Goal: Task Accomplishment & Management: Manage account settings

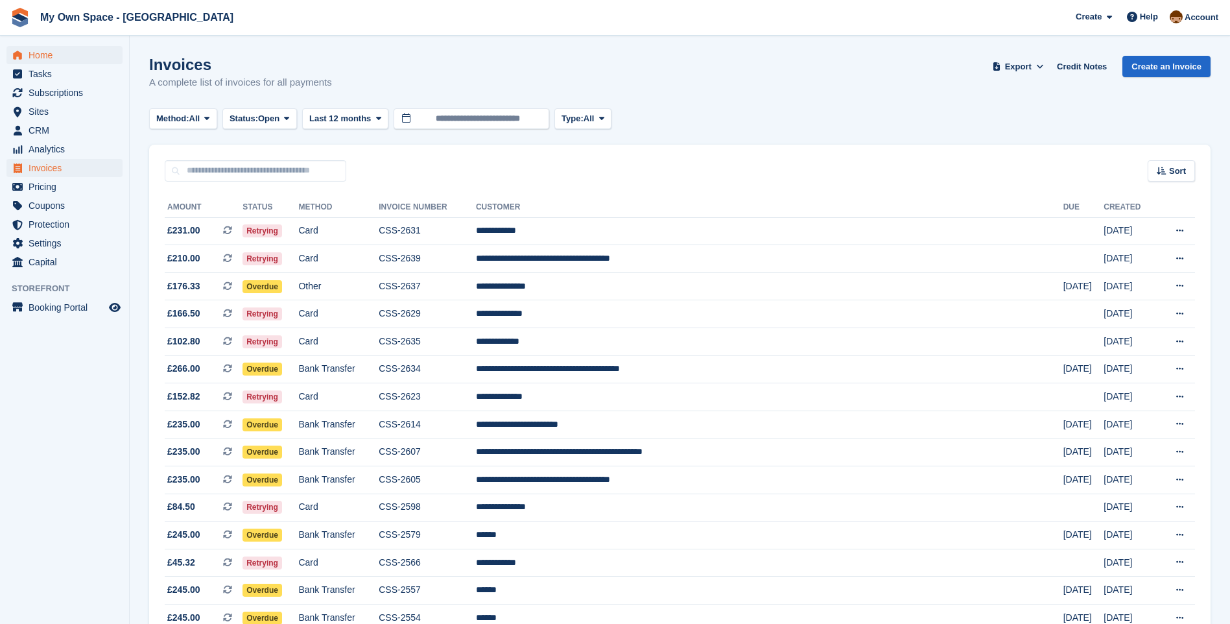
scroll to position [389, 0]
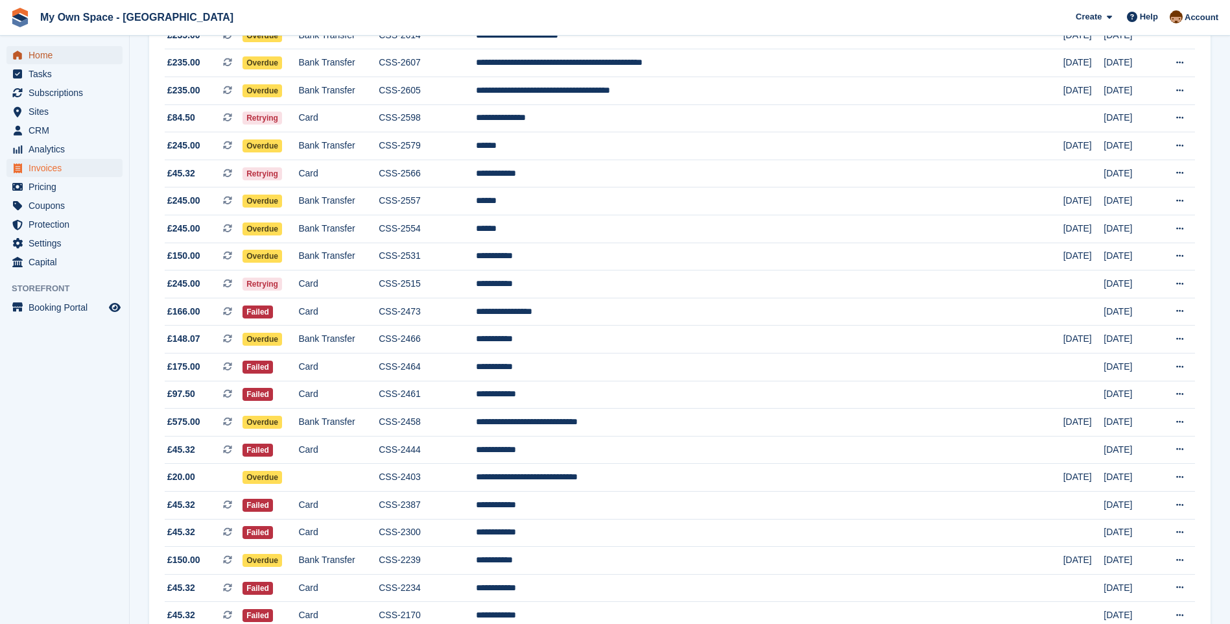
click at [37, 58] on span "Home" at bounding box center [68, 55] width 78 height 18
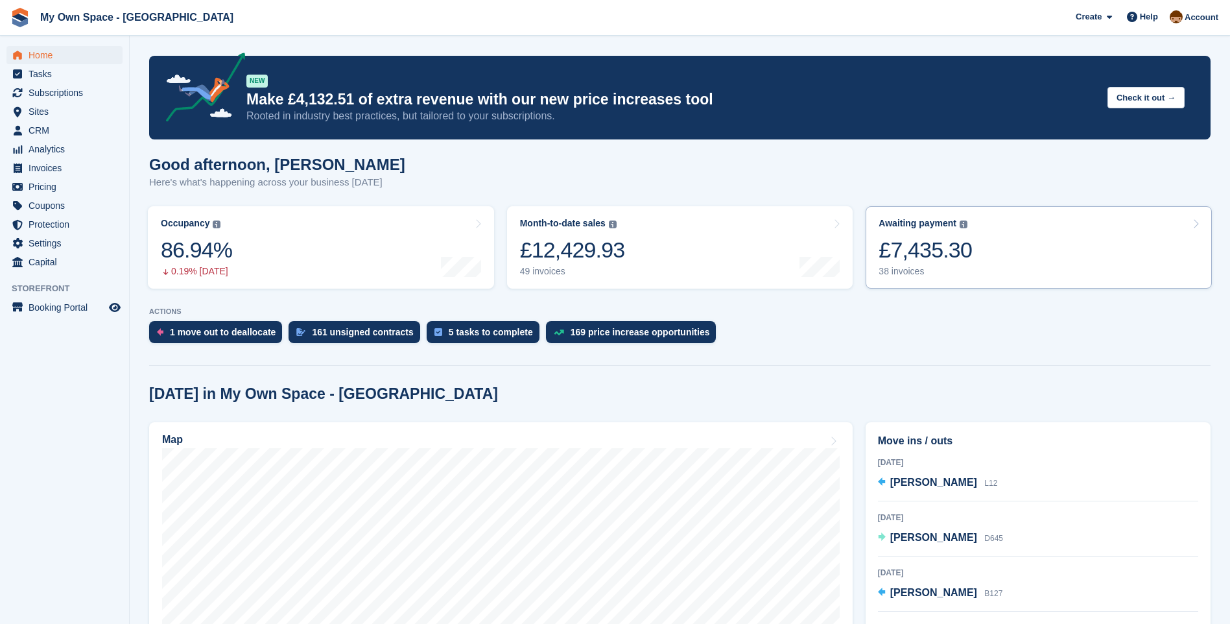
click at [899, 270] on div "38 invoices" at bounding box center [925, 271] width 93 height 11
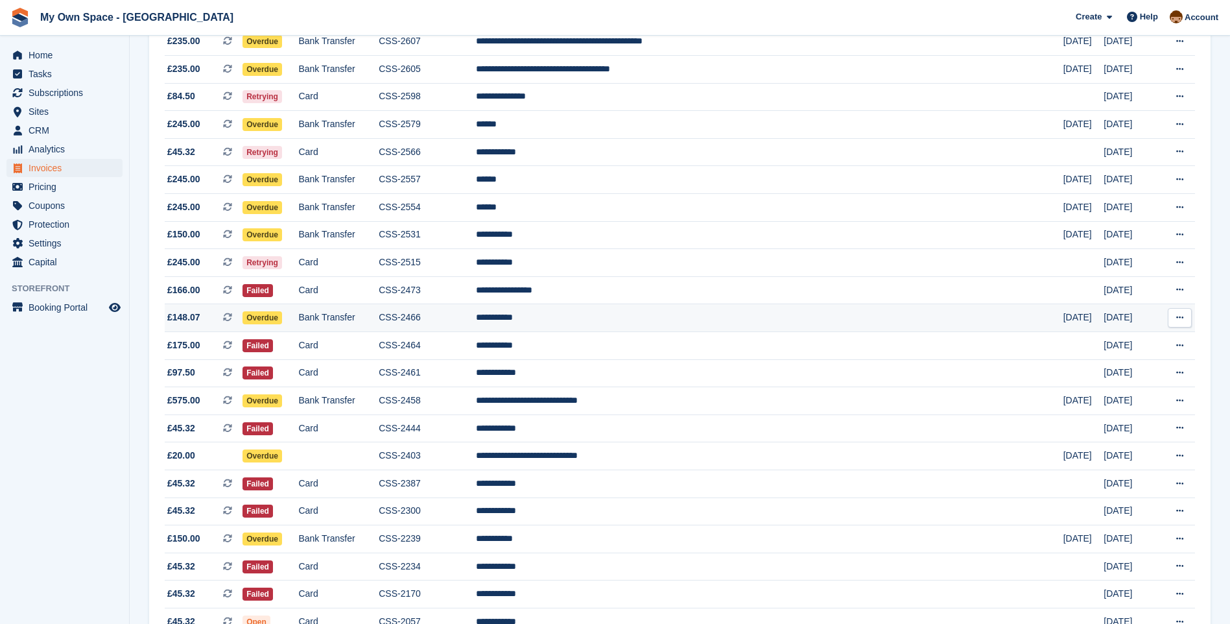
scroll to position [389, 0]
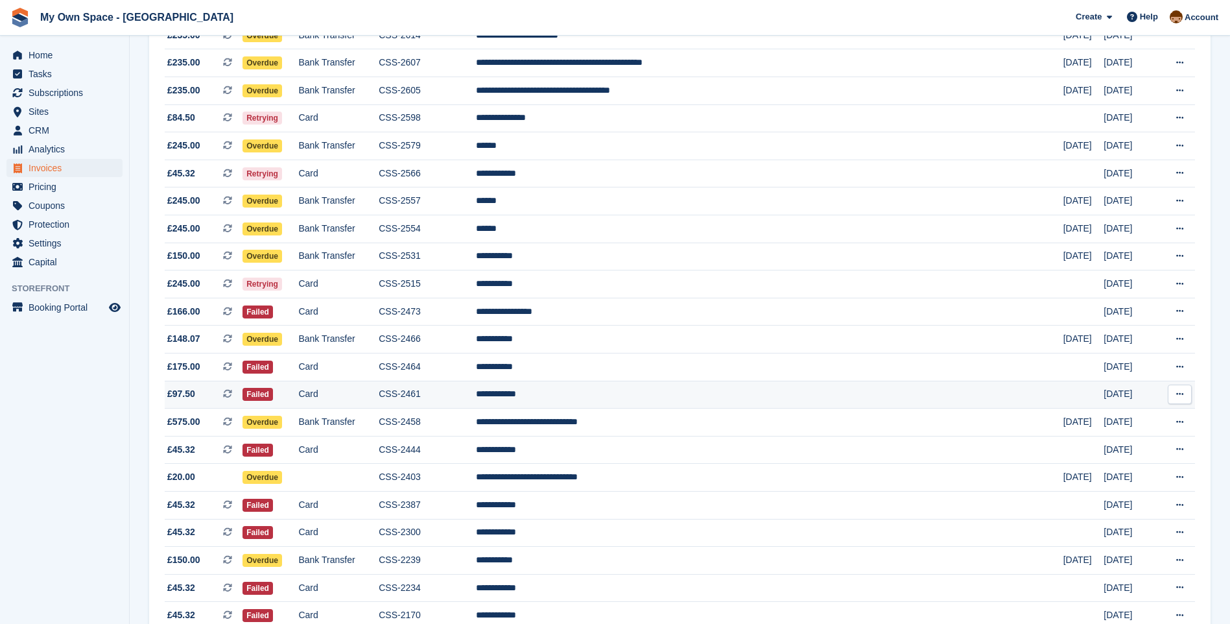
click at [461, 395] on td "CSS-2461" at bounding box center [427, 395] width 97 height 28
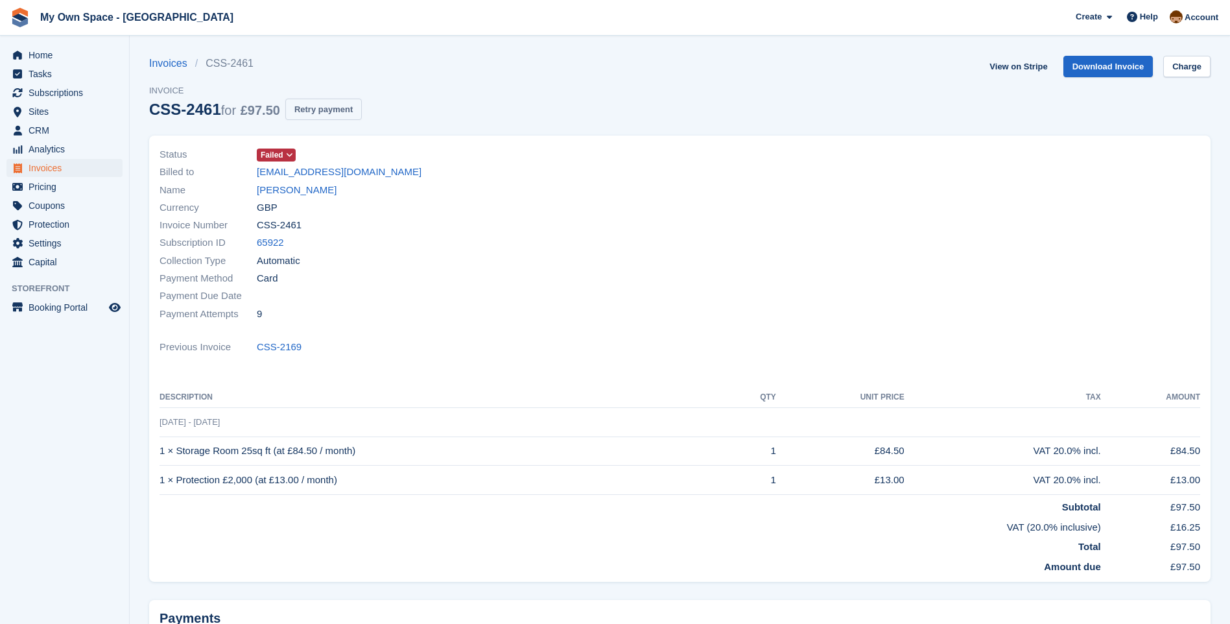
click at [337, 108] on button "Retry payment" at bounding box center [323, 109] width 77 height 21
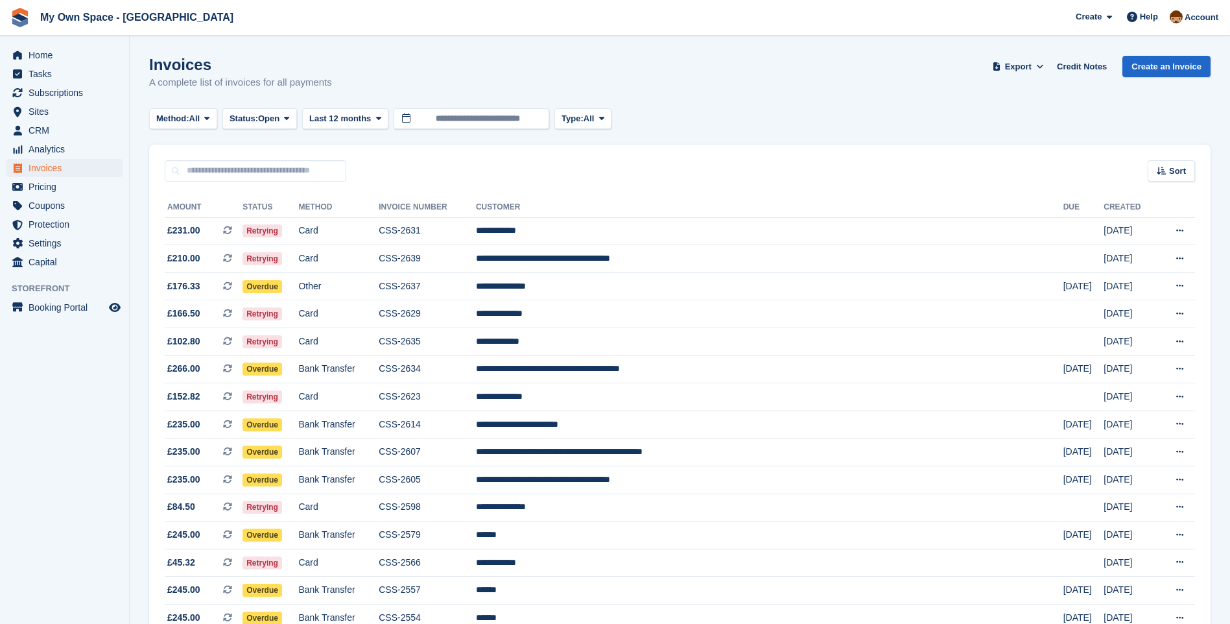
scroll to position [389, 0]
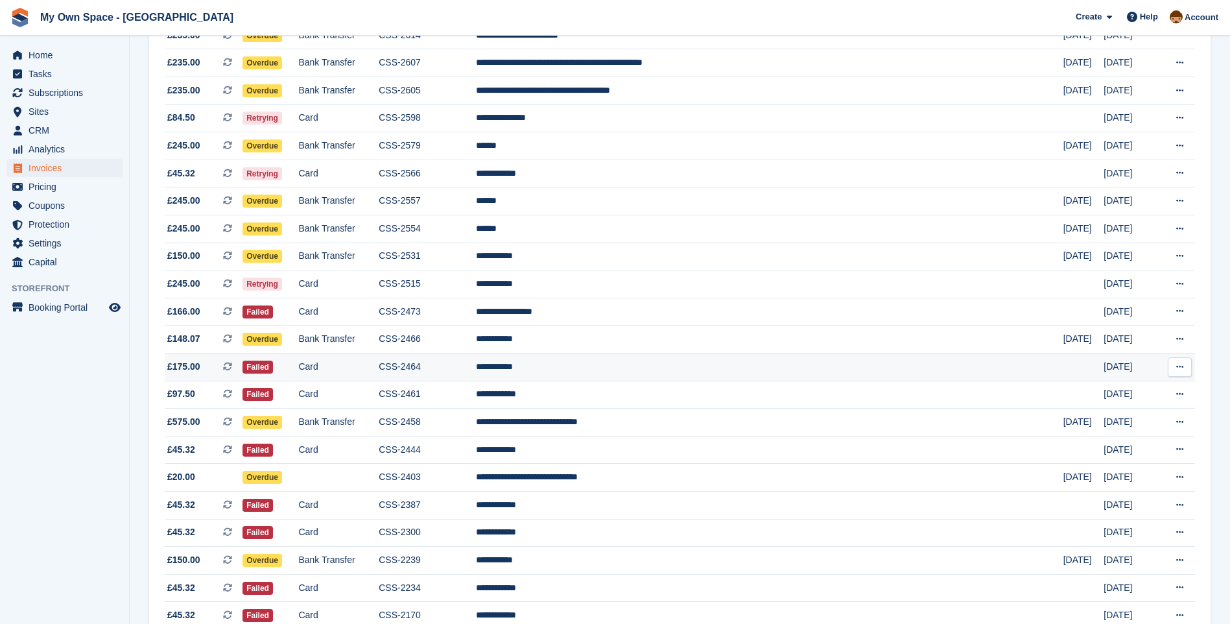
click at [363, 368] on td "Card" at bounding box center [338, 367] width 80 height 28
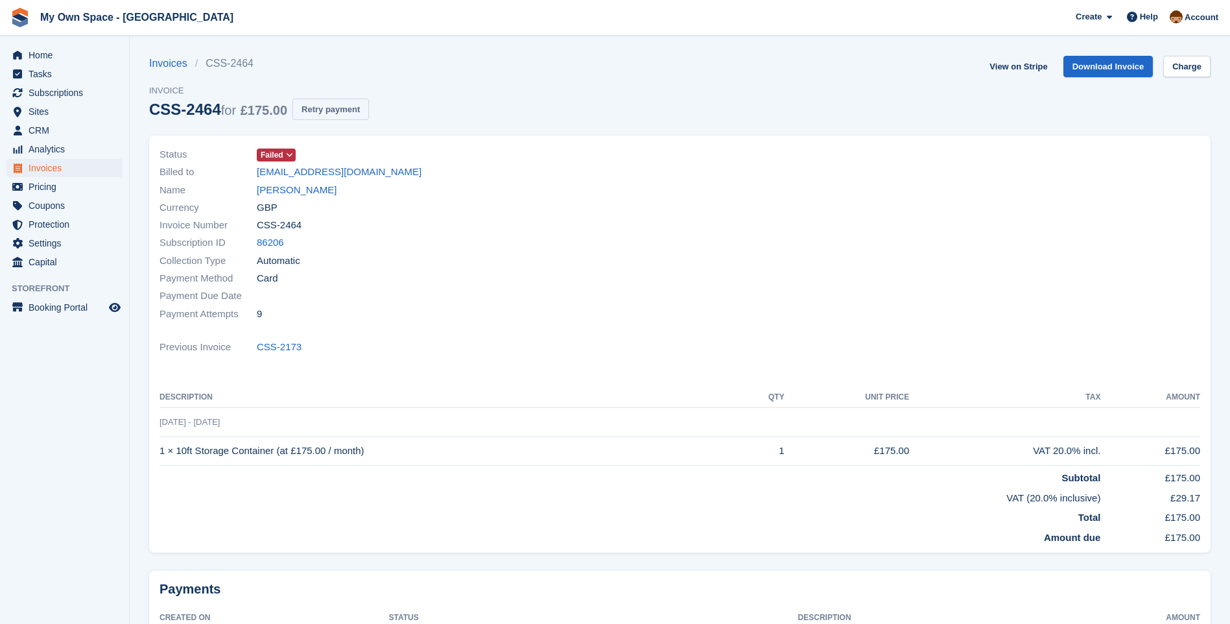
click at [316, 110] on button "Retry payment" at bounding box center [330, 109] width 77 height 21
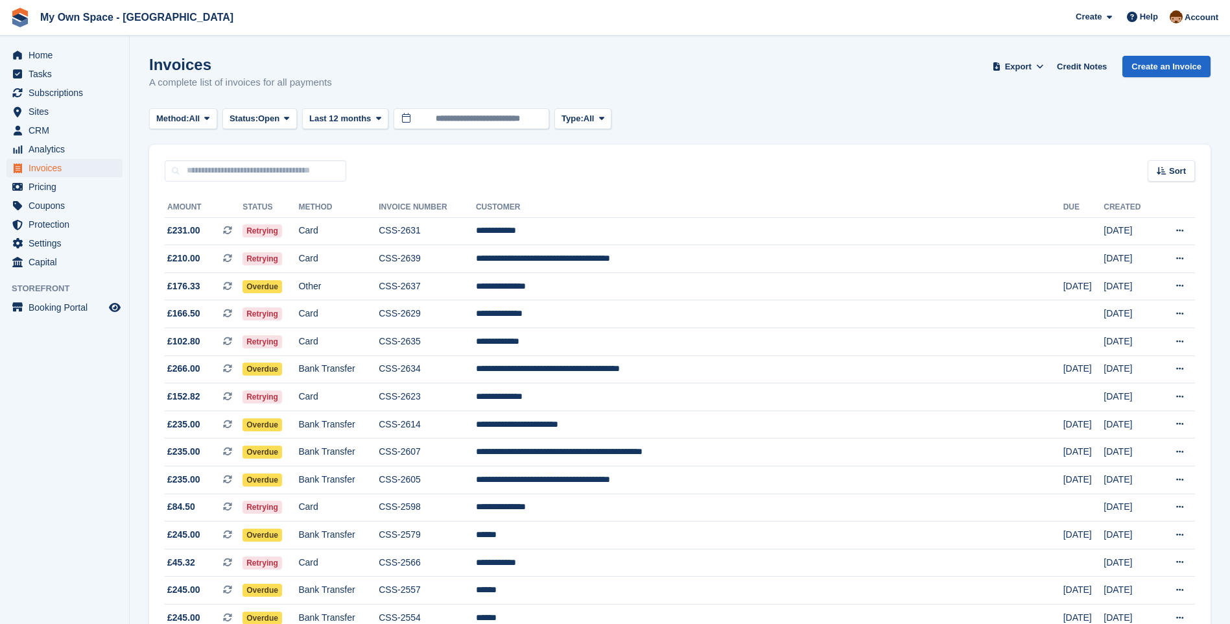
scroll to position [389, 0]
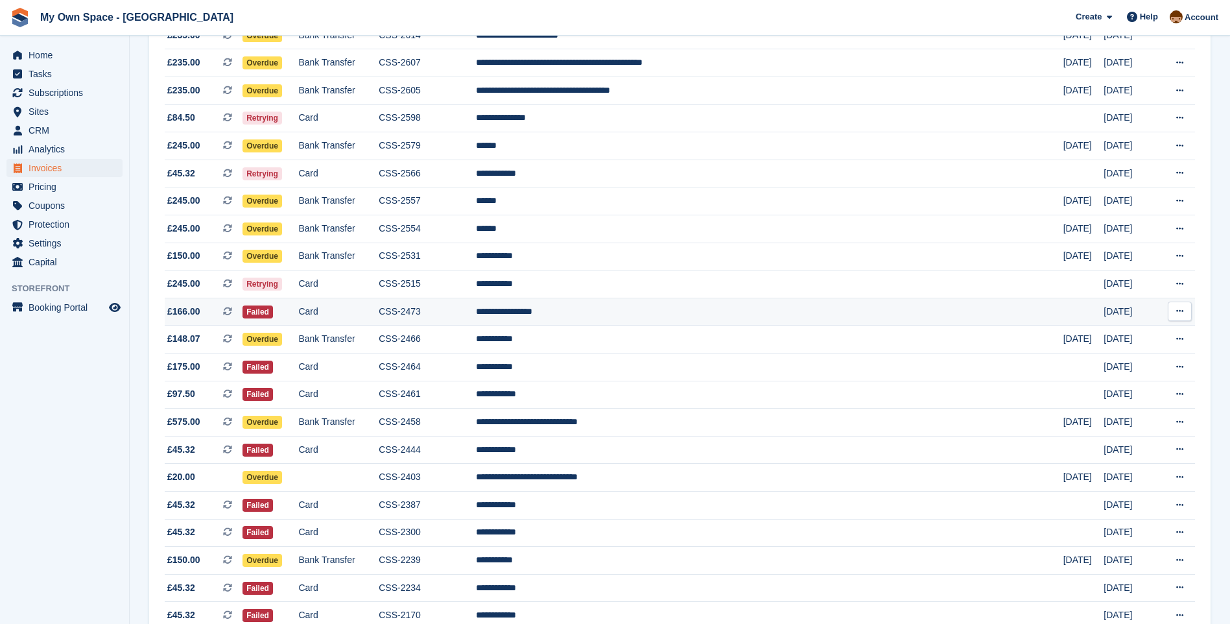
click at [379, 314] on td "Card" at bounding box center [338, 312] width 80 height 28
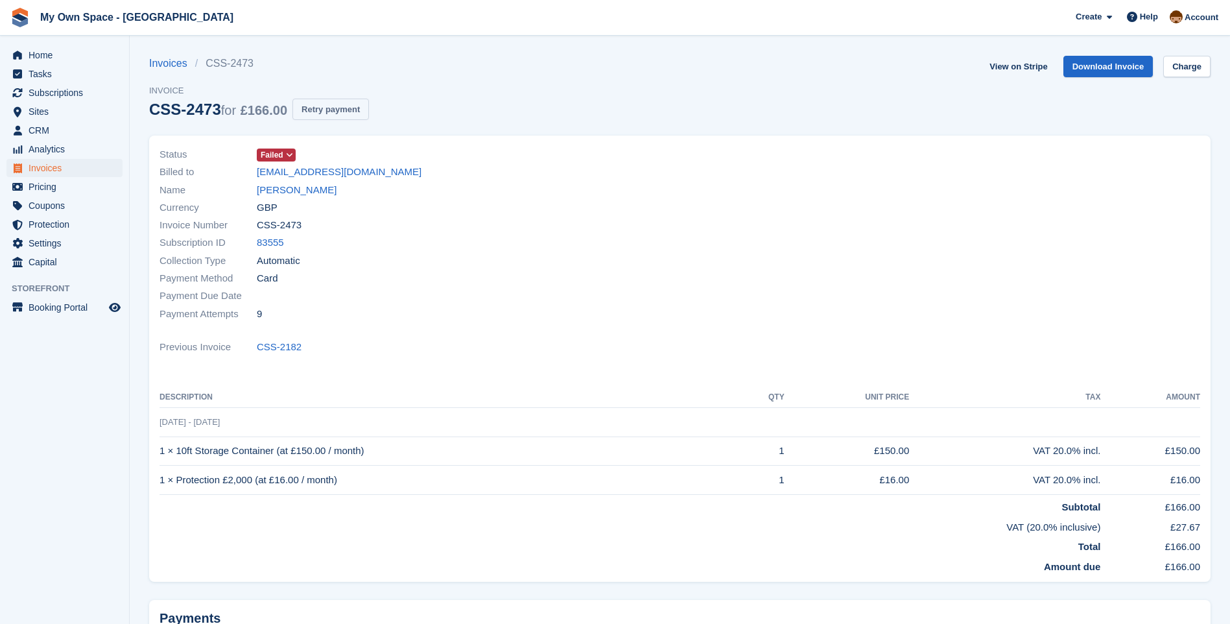
click at [320, 114] on button "Retry payment" at bounding box center [330, 109] width 77 height 21
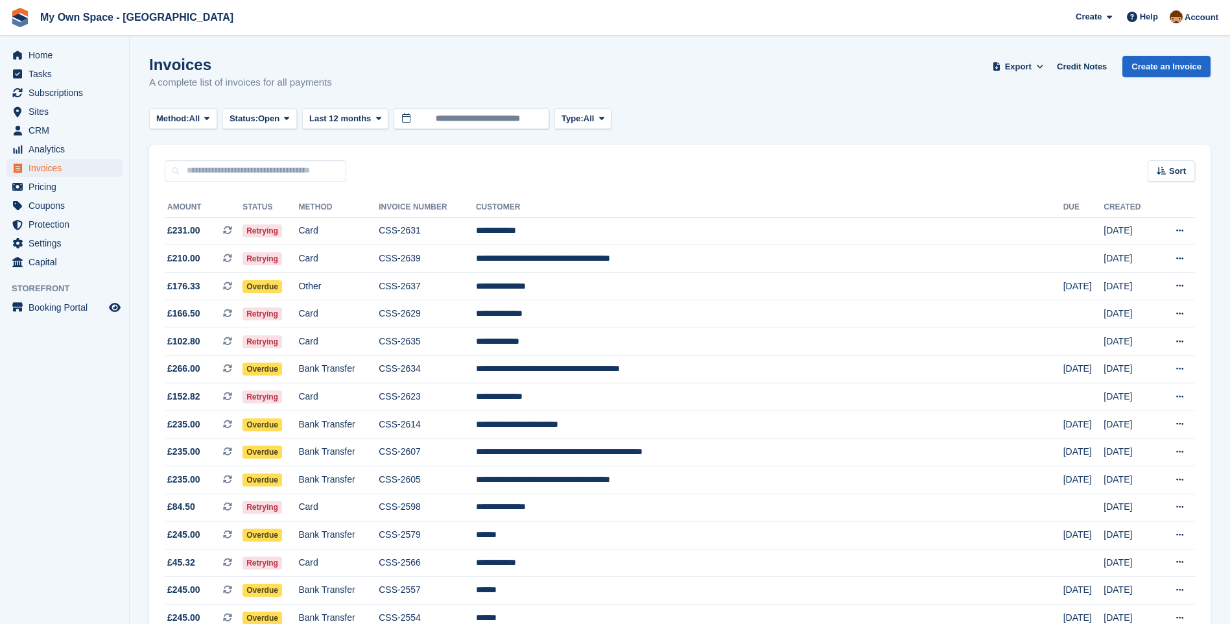
scroll to position [389, 0]
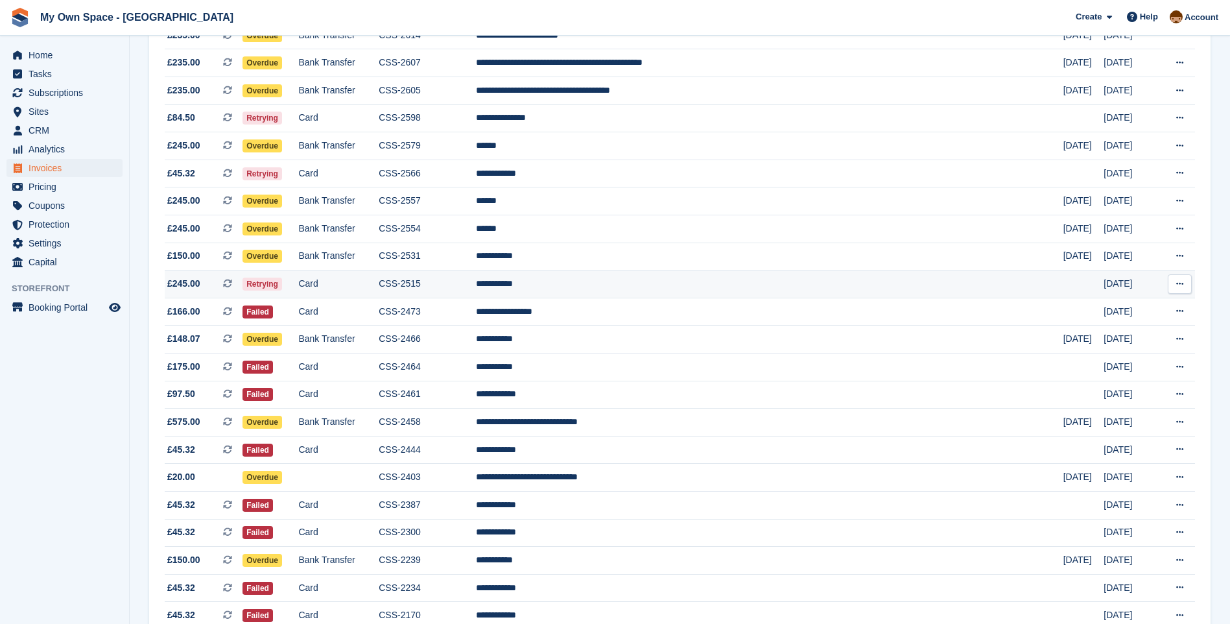
click at [466, 276] on td "CSS-2515" at bounding box center [427, 284] width 97 height 28
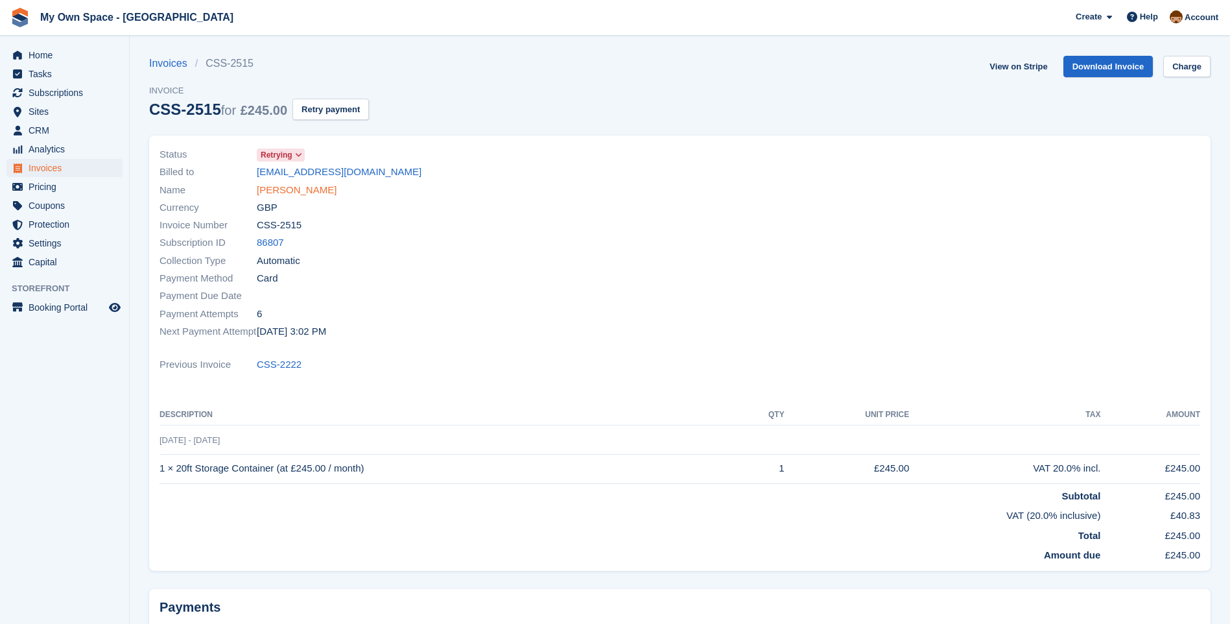
click at [300, 196] on link "[PERSON_NAME]" at bounding box center [297, 190] width 80 height 15
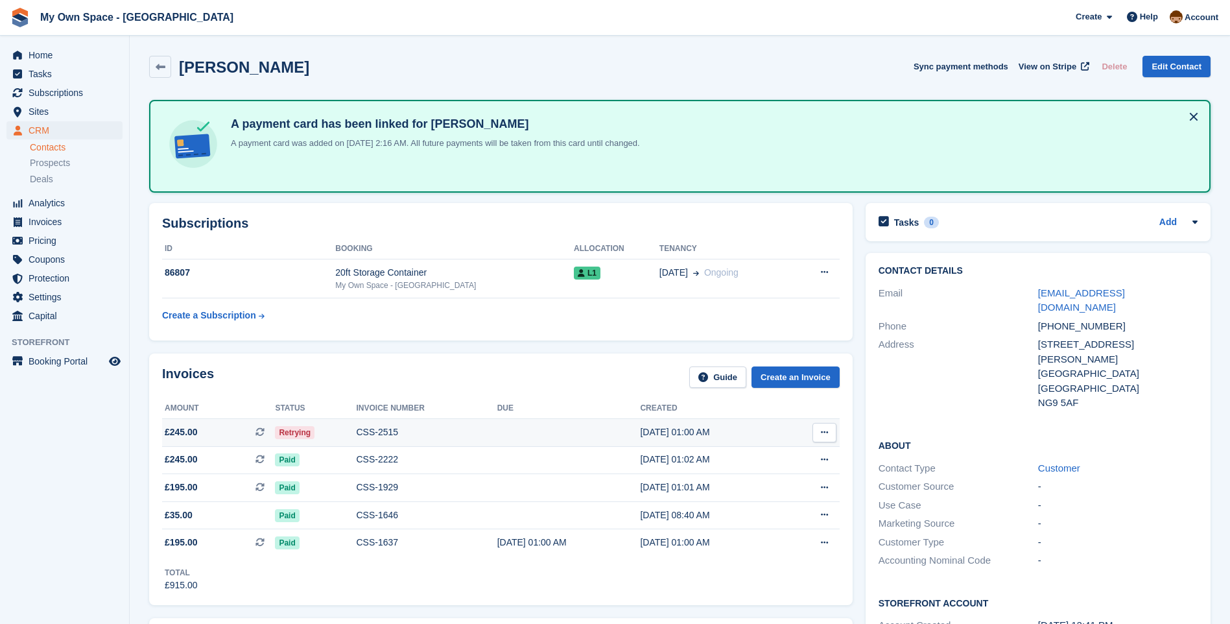
click at [378, 429] on div "CSS-2515" at bounding box center [427, 432] width 141 height 14
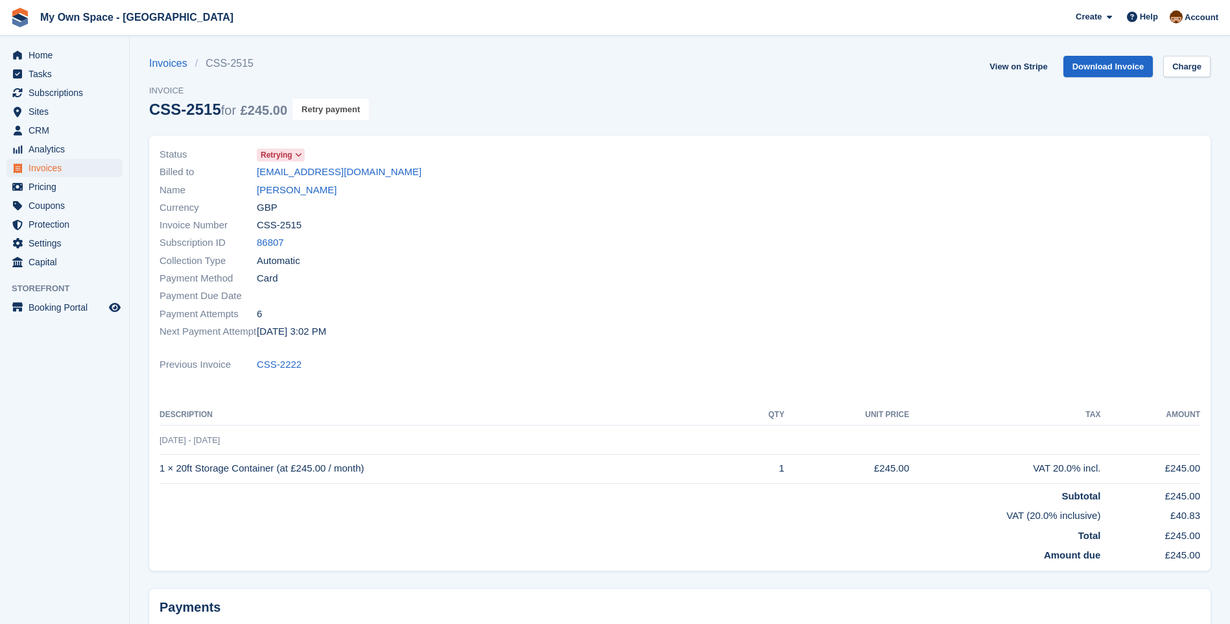
drag, startPoint x: 331, startPoint y: 106, endPoint x: 691, endPoint y: 54, distance: 363.7
click at [334, 107] on button "Retry payment" at bounding box center [330, 109] width 77 height 21
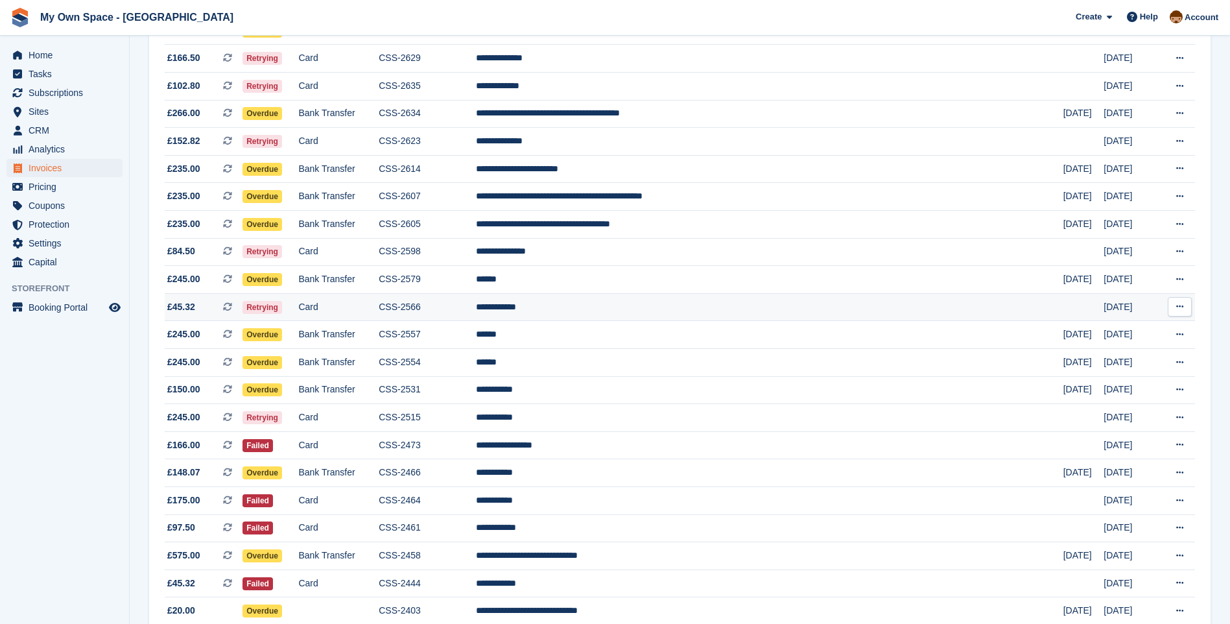
scroll to position [195, 0]
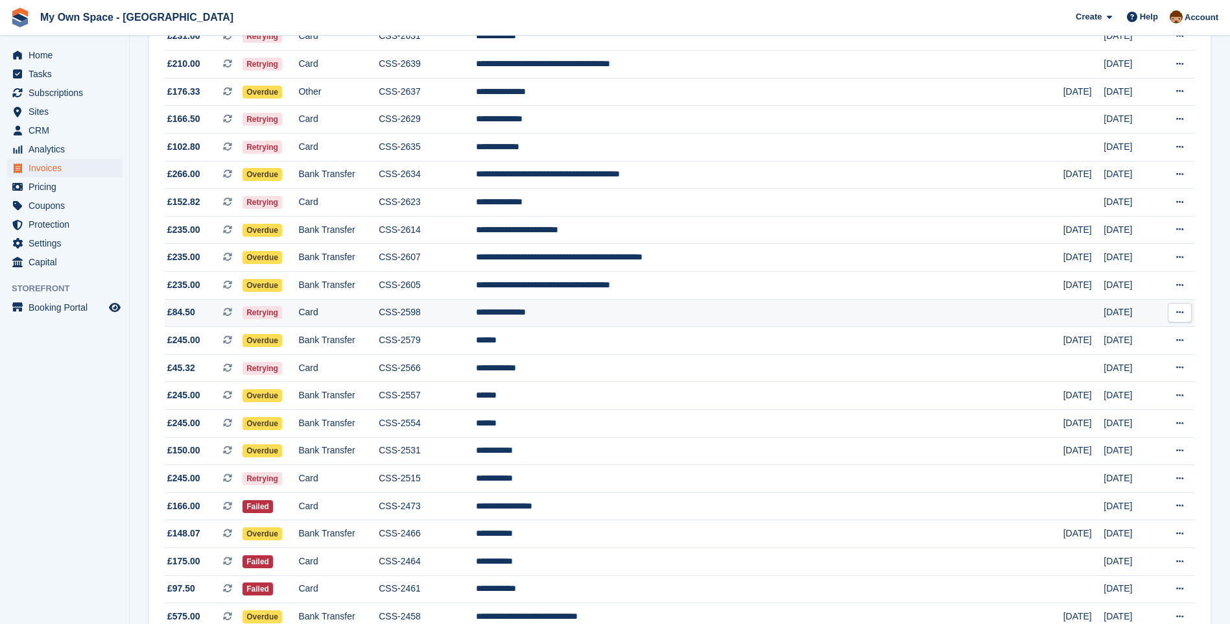
click at [357, 309] on td "Card" at bounding box center [338, 313] width 80 height 28
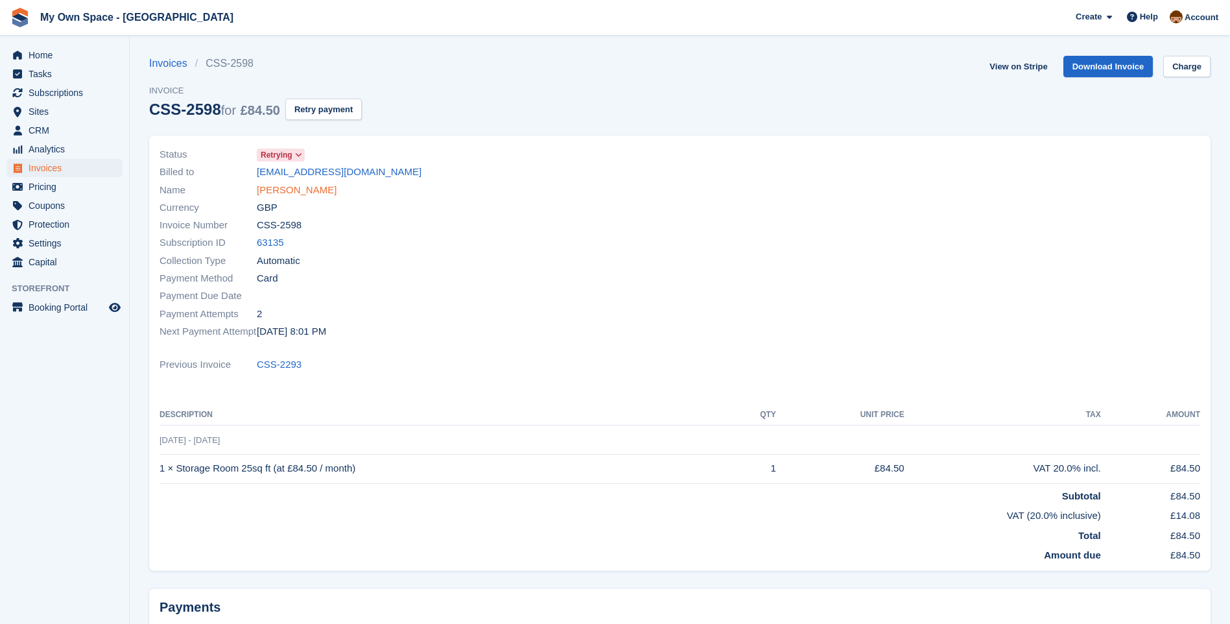
click at [287, 191] on link "[PERSON_NAME]" at bounding box center [297, 190] width 80 height 15
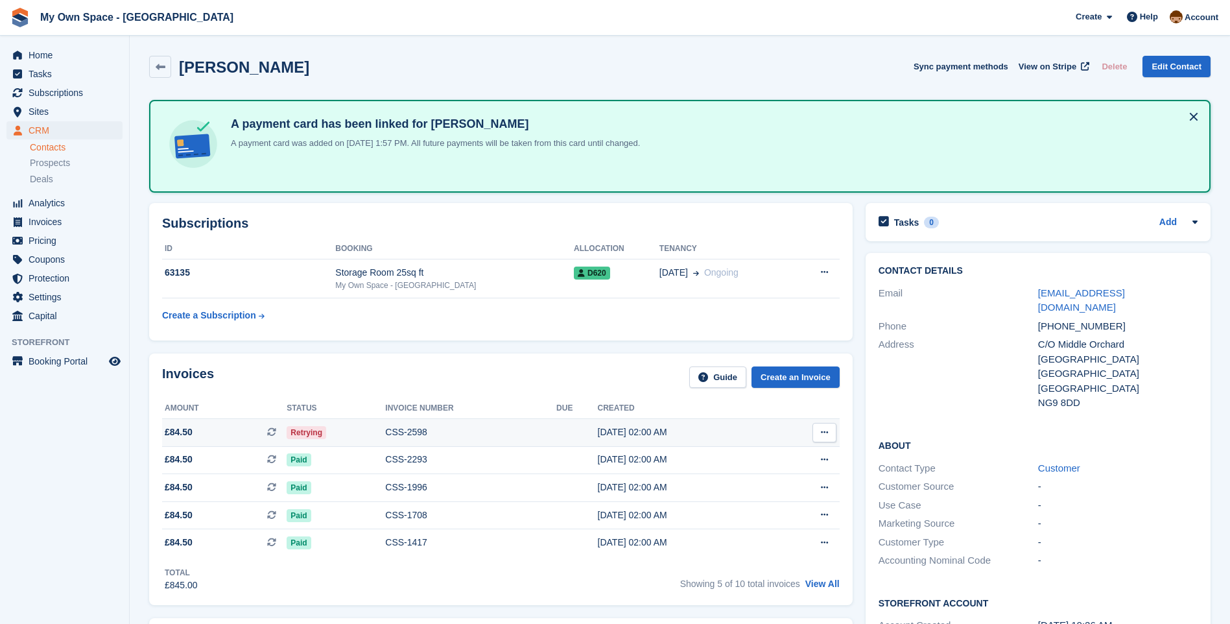
click at [389, 438] on td "CSS-2598" at bounding box center [470, 433] width 171 height 28
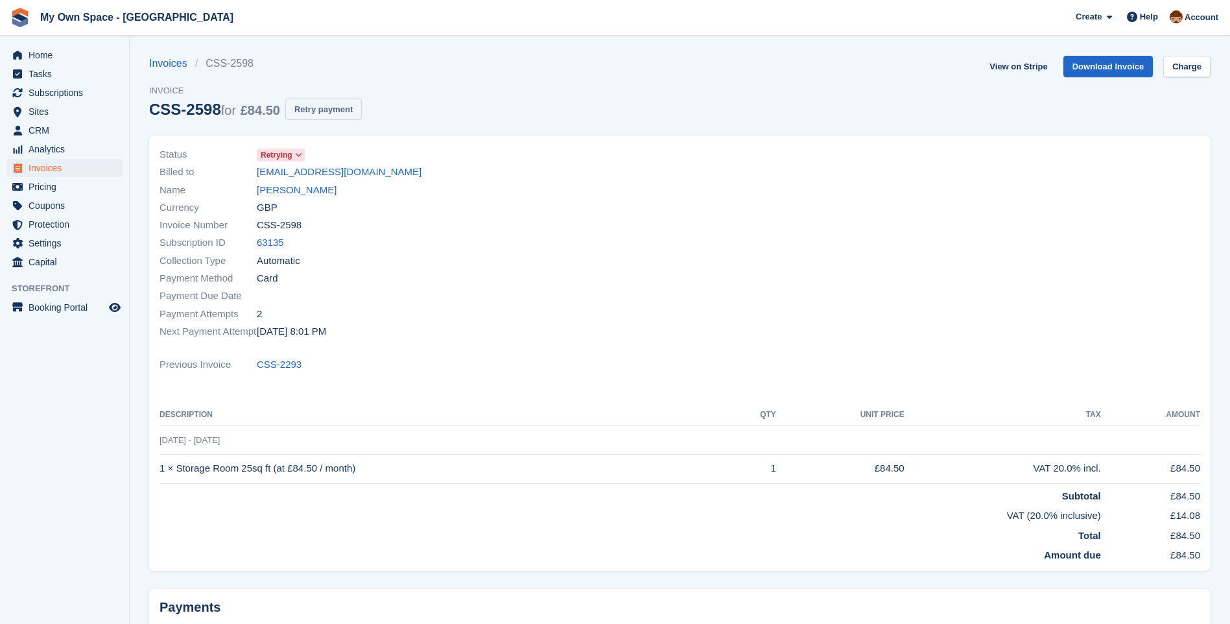
click at [340, 104] on button "Retry payment" at bounding box center [323, 109] width 77 height 21
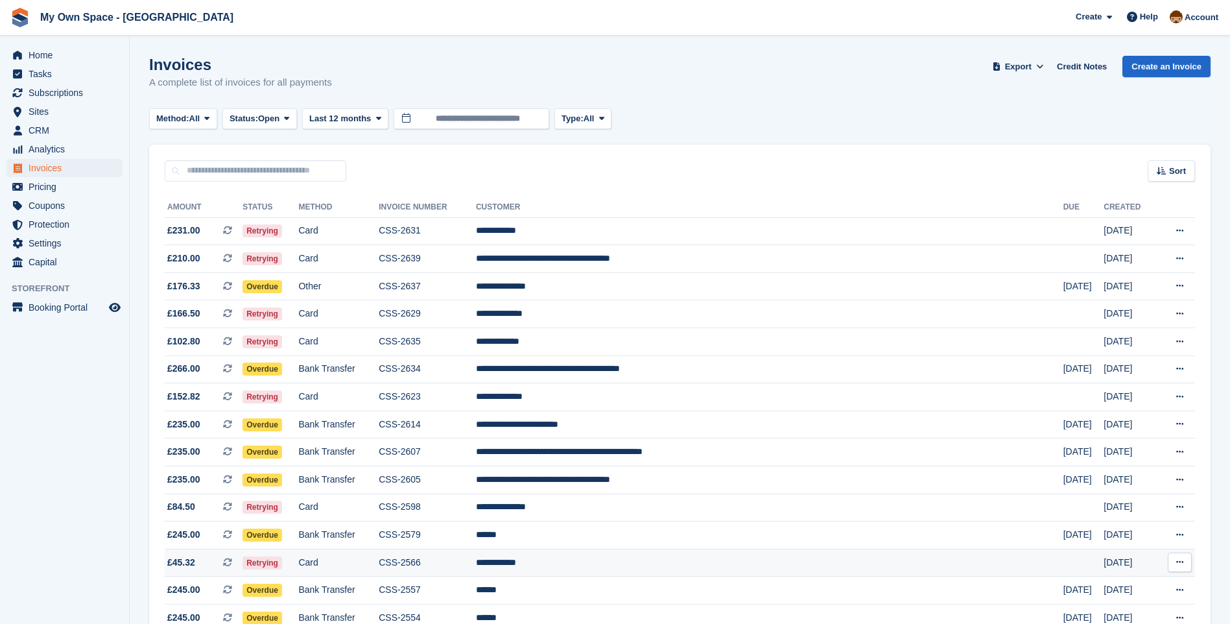
scroll to position [195, 0]
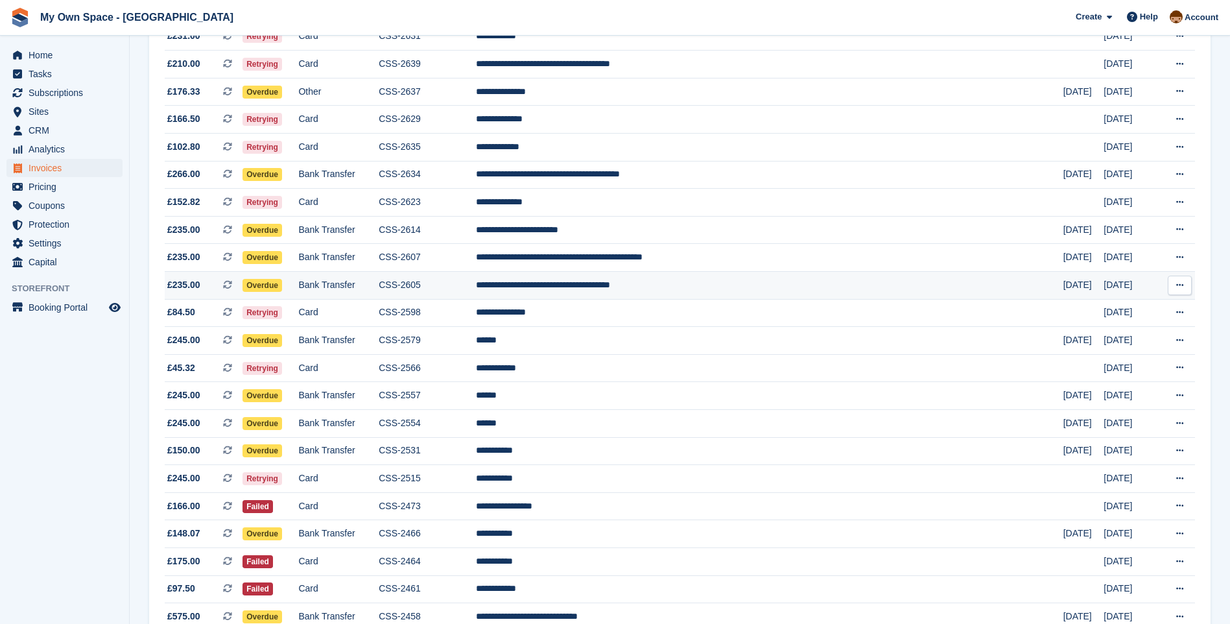
click at [461, 290] on td "CSS-2605" at bounding box center [427, 286] width 97 height 28
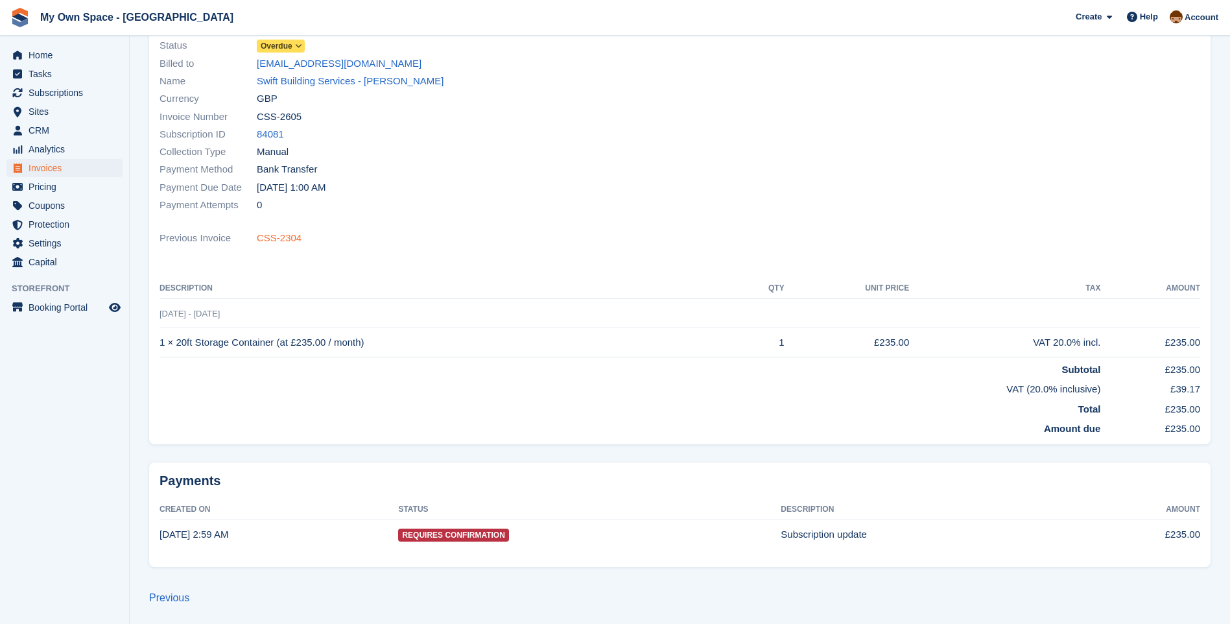
scroll to position [106, 0]
drag, startPoint x: 313, startPoint y: 80, endPoint x: 327, endPoint y: 112, distance: 34.8
click at [314, 80] on link "Swift Building Services - Simon Hume-Spry" at bounding box center [350, 80] width 187 height 15
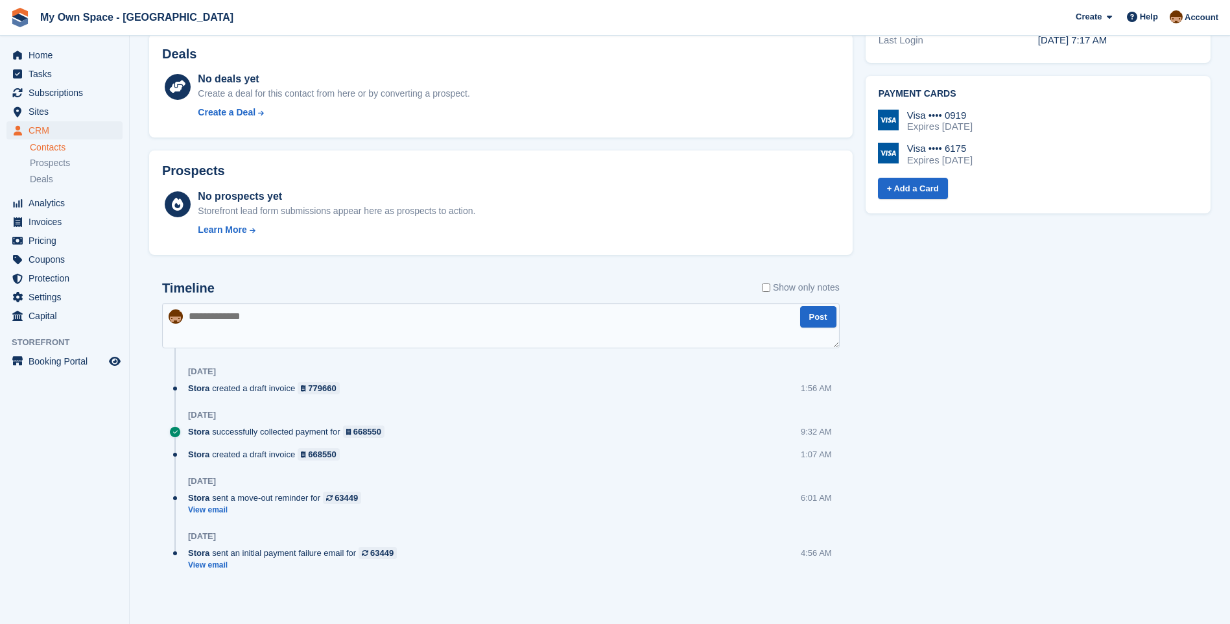
scroll to position [523, 0]
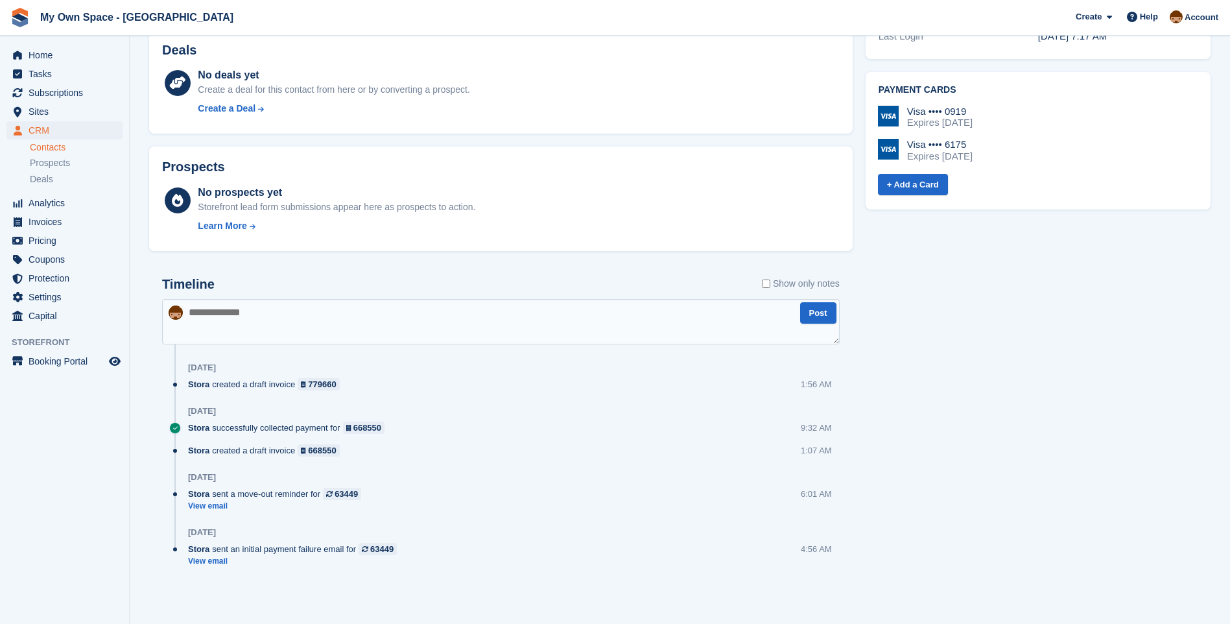
click at [787, 281] on label "Show only notes" at bounding box center [801, 284] width 78 height 14
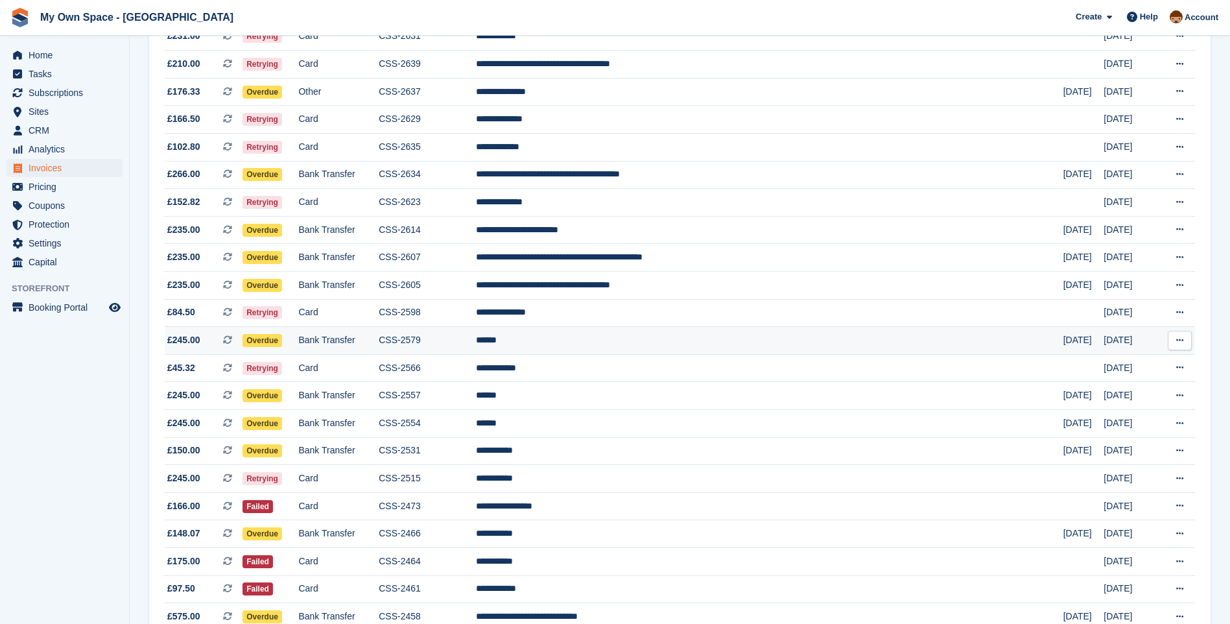
scroll to position [195, 0]
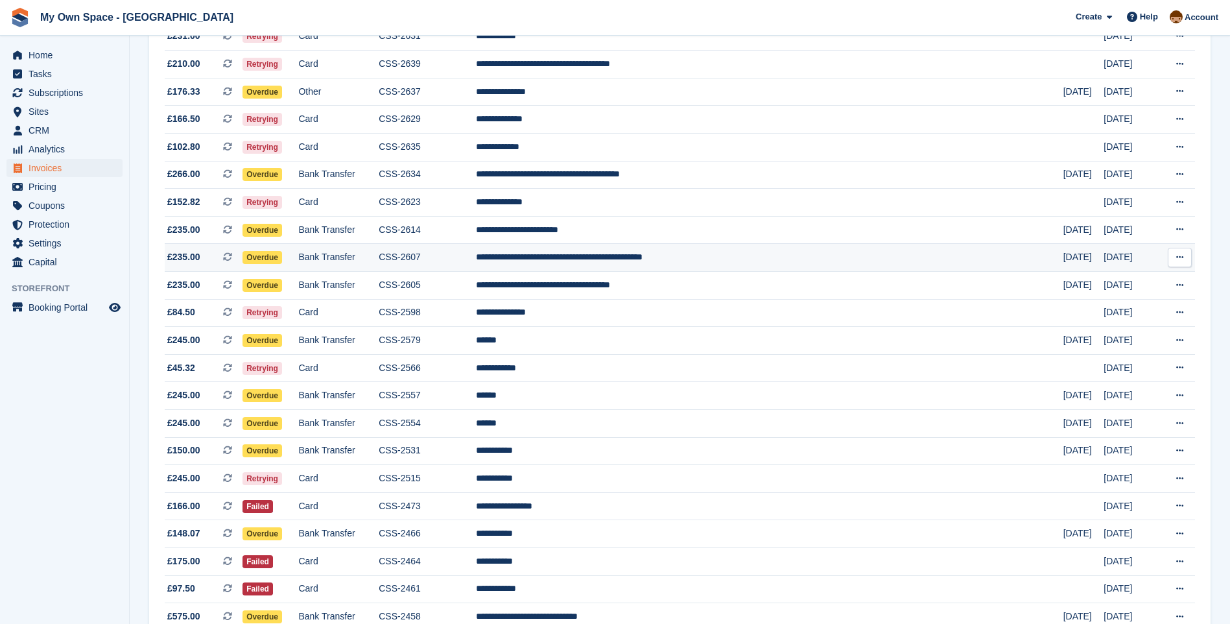
click at [476, 259] on td "CSS-2607" at bounding box center [427, 258] width 97 height 28
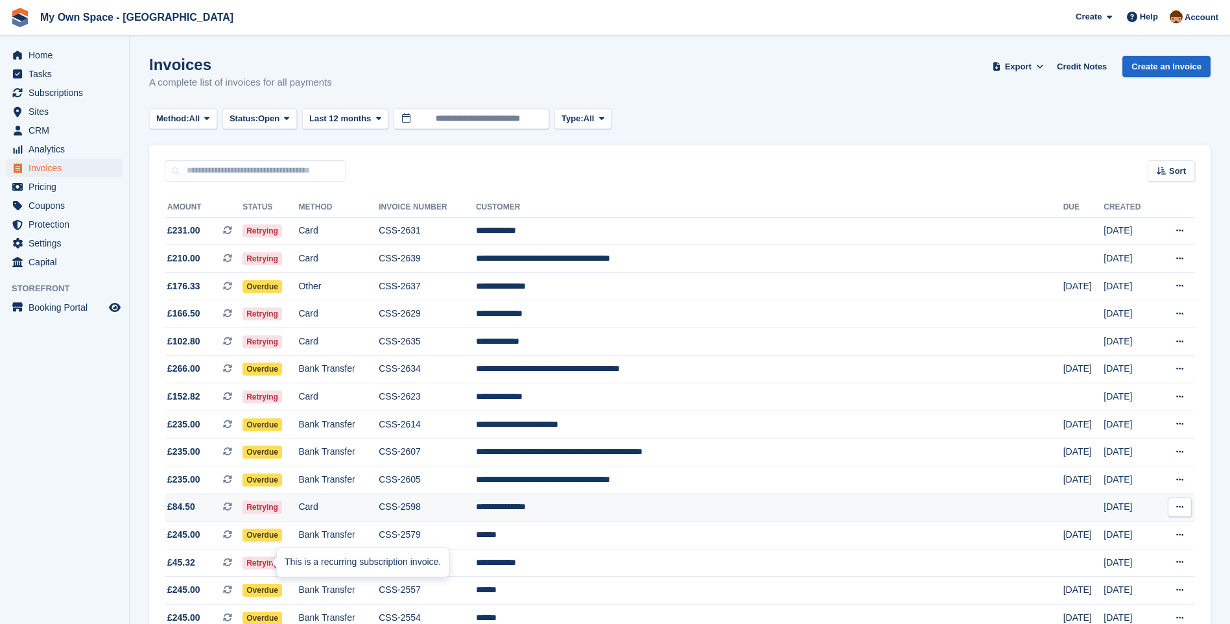
scroll to position [195, 0]
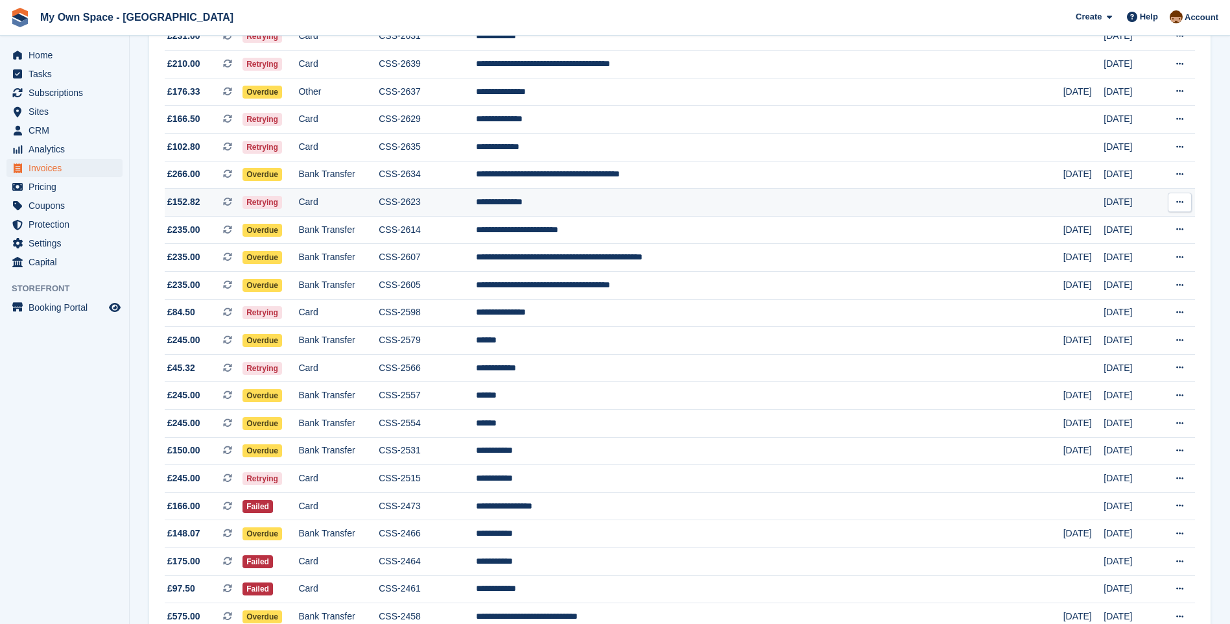
click at [298, 198] on td "Retrying" at bounding box center [271, 203] width 56 height 28
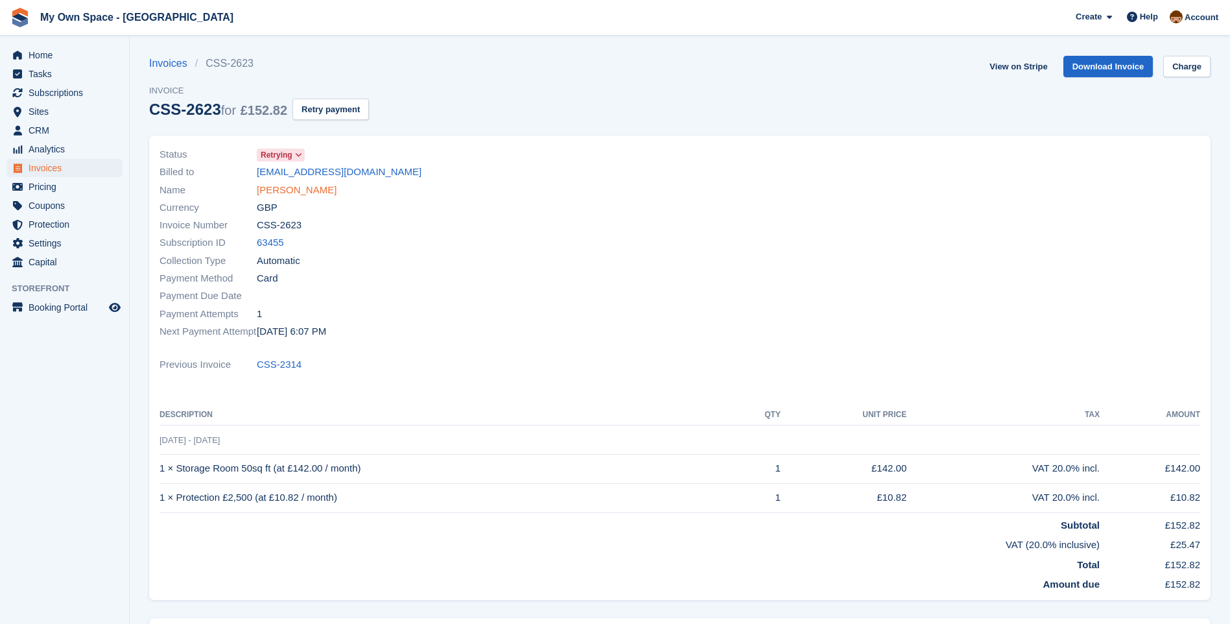
click at [303, 191] on link "[PERSON_NAME]" at bounding box center [297, 190] width 80 height 15
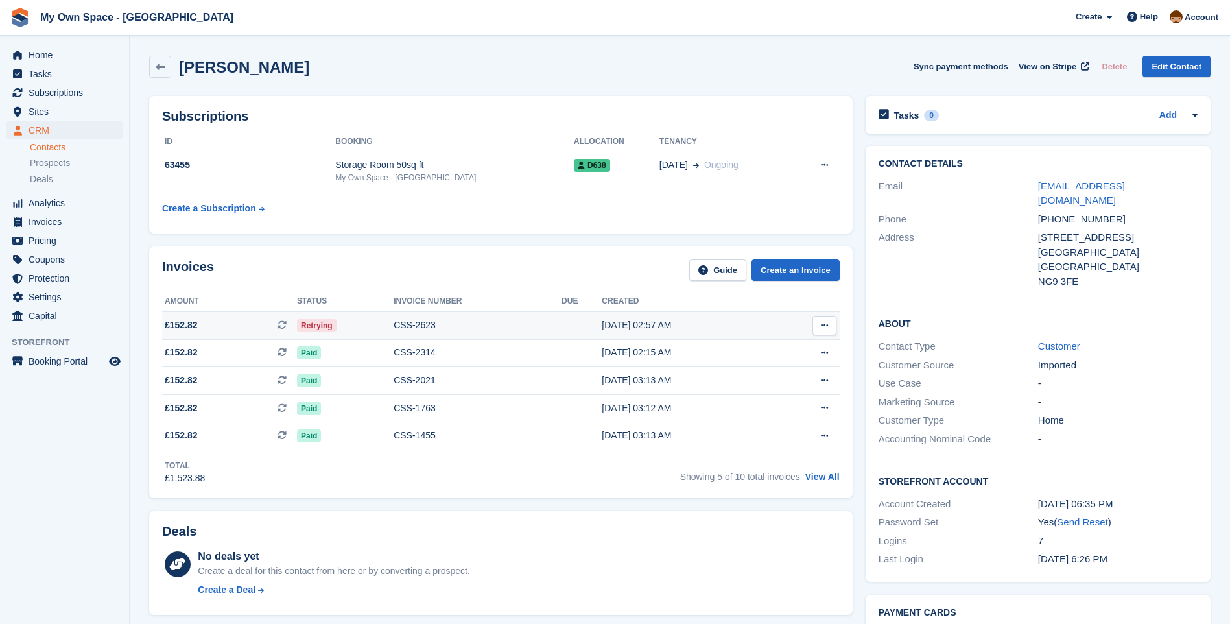
click at [416, 331] on div "CSS-2623" at bounding box center [478, 325] width 168 height 14
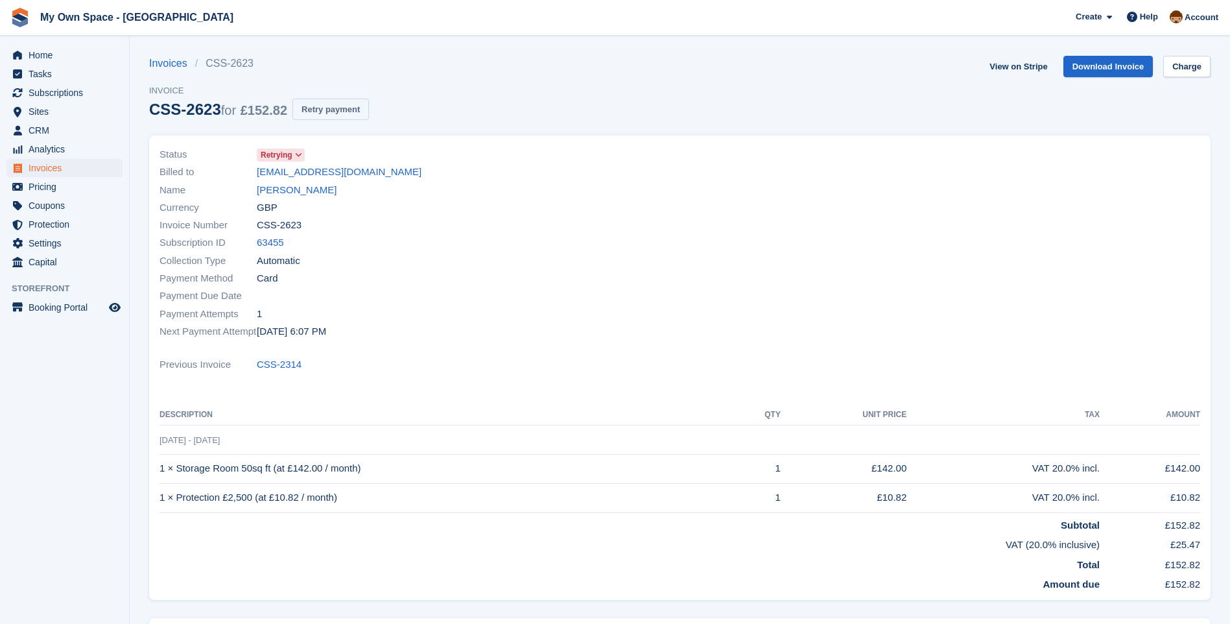
click at [331, 108] on button "Retry payment" at bounding box center [330, 109] width 77 height 21
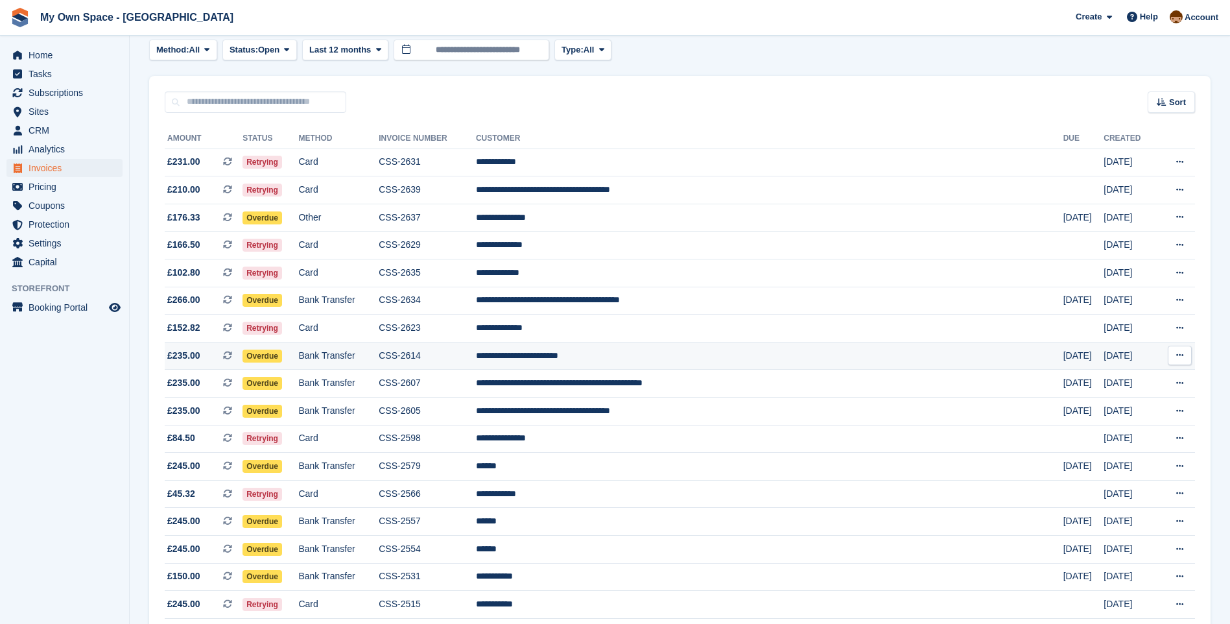
scroll to position [65, 0]
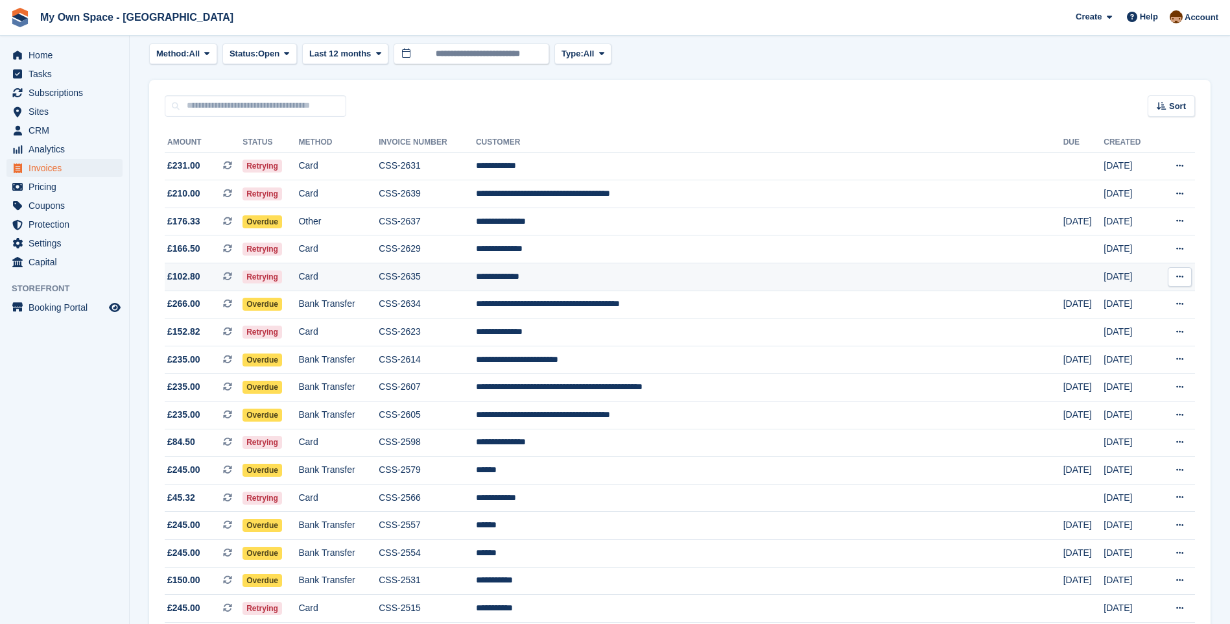
click at [451, 274] on td "CSS-2635" at bounding box center [427, 277] width 97 height 28
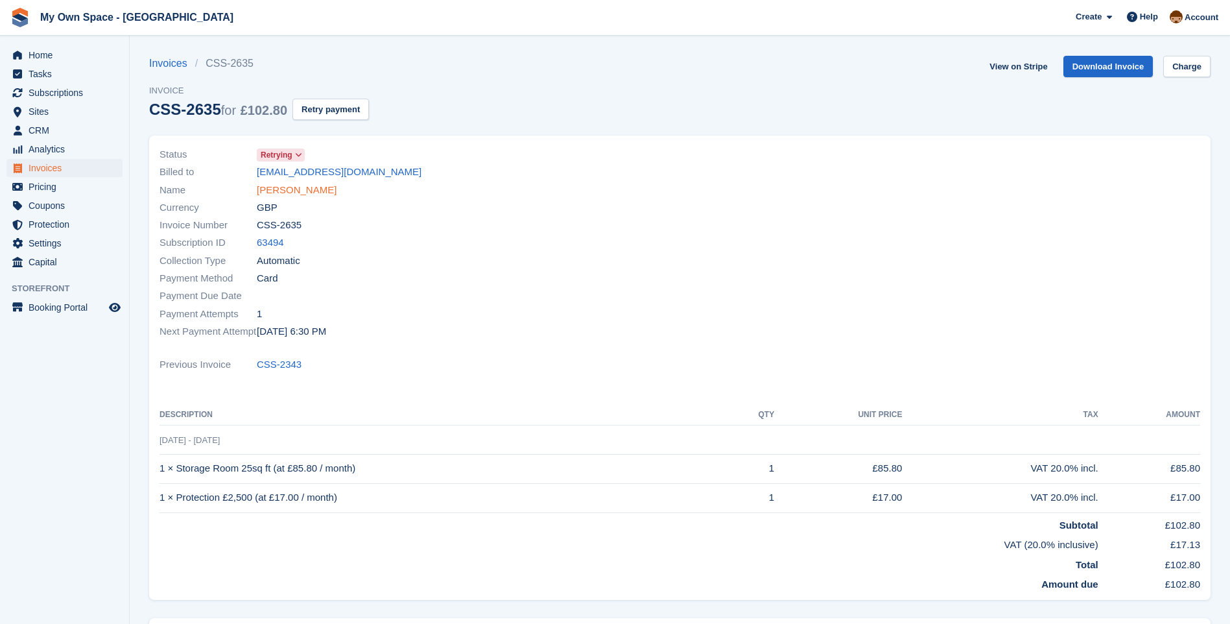
click at [289, 191] on link "[PERSON_NAME]" at bounding box center [297, 190] width 80 height 15
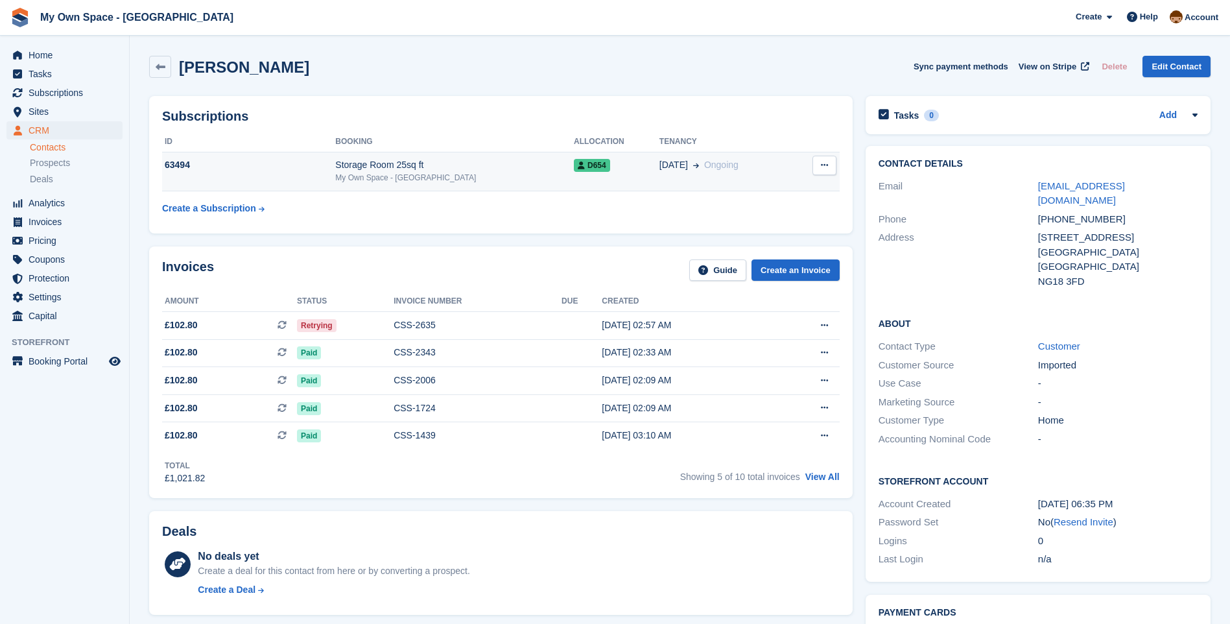
click at [388, 172] on div "My Own Space - [GEOGRAPHIC_DATA]" at bounding box center [454, 178] width 239 height 12
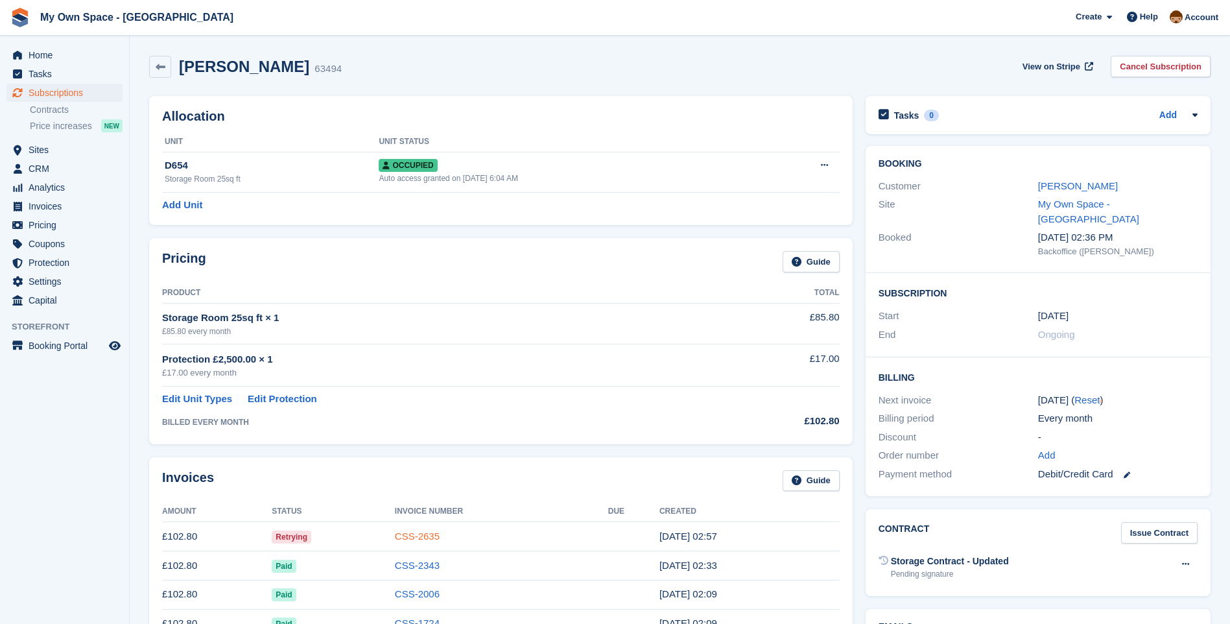
click at [427, 536] on link "CSS-2635" at bounding box center [417, 535] width 45 height 11
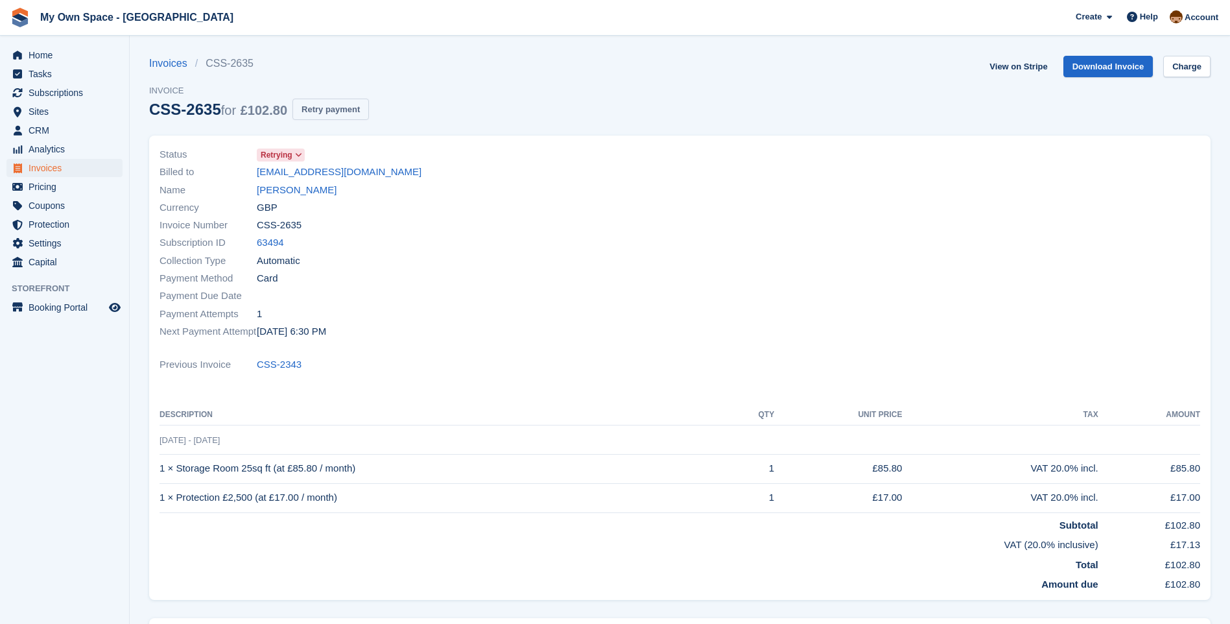
click at [316, 107] on button "Retry payment" at bounding box center [330, 109] width 77 height 21
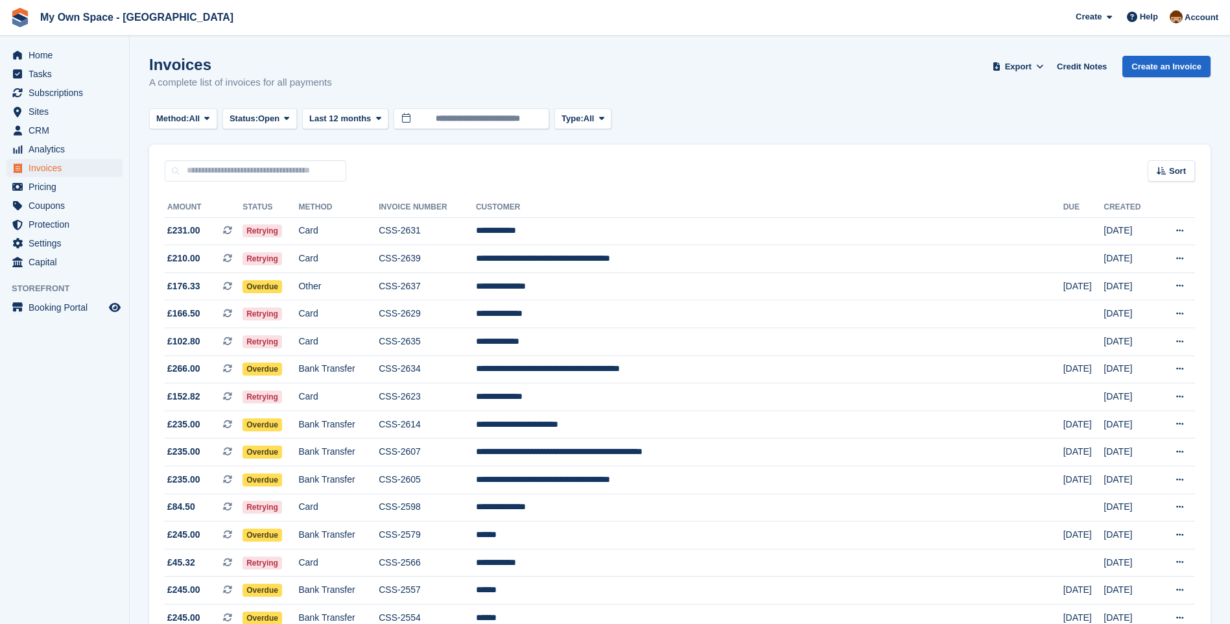
scroll to position [65, 0]
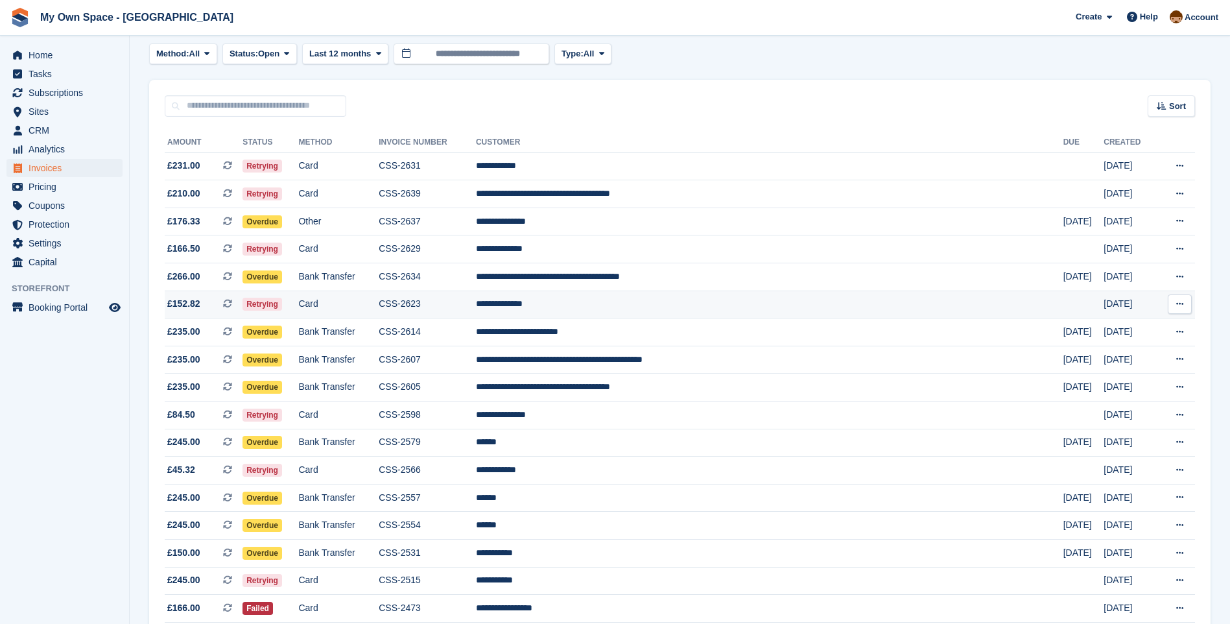
scroll to position [65, 0]
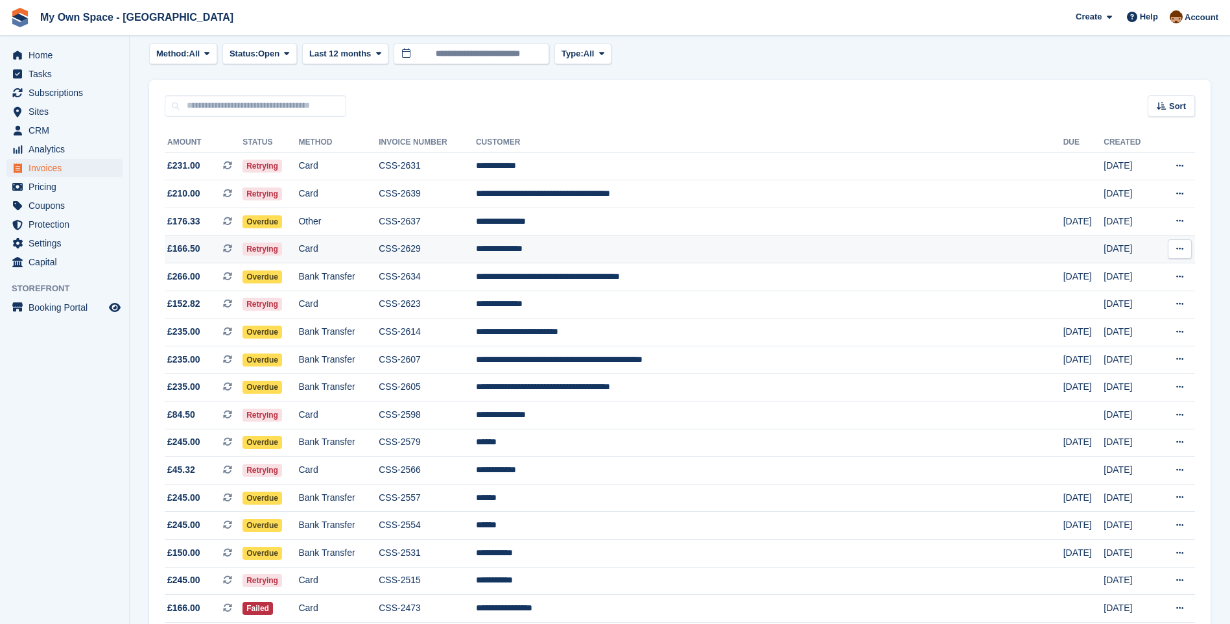
click at [466, 246] on td "CSS-2629" at bounding box center [427, 249] width 97 height 28
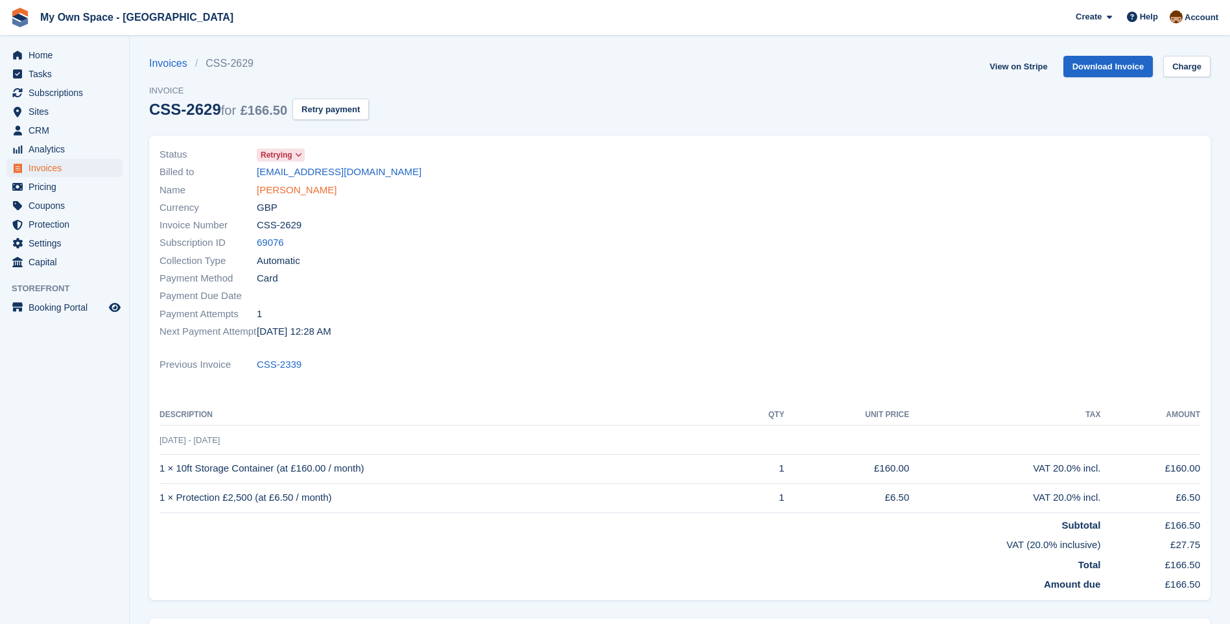
click at [259, 191] on link "[PERSON_NAME]" at bounding box center [297, 190] width 80 height 15
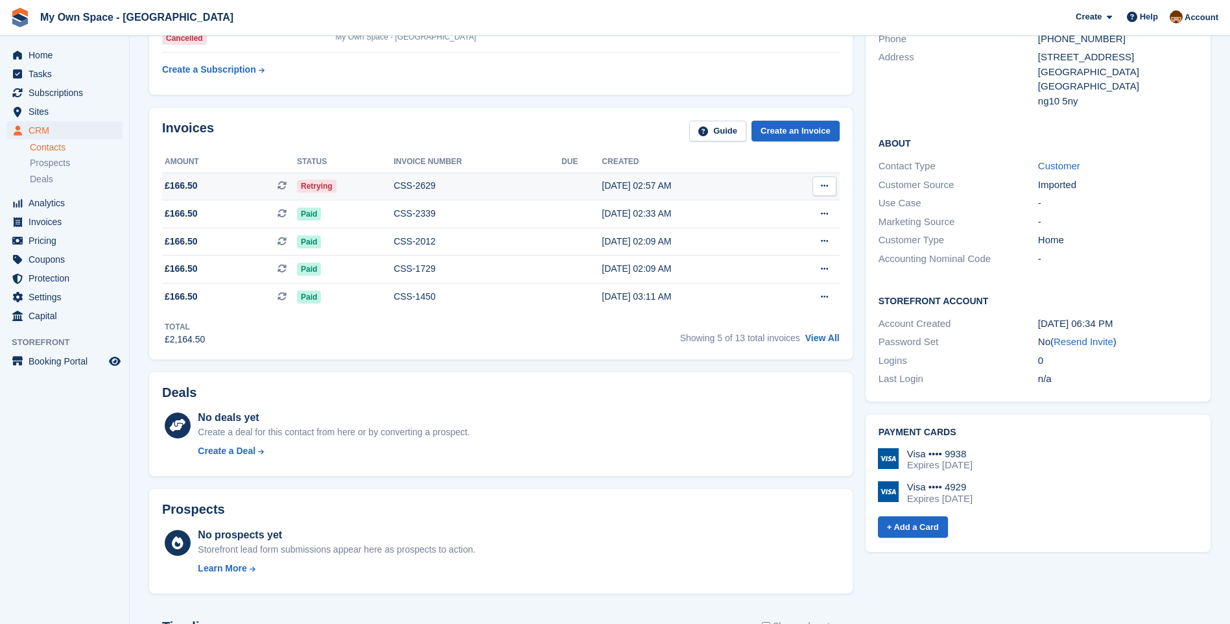
scroll to position [65, 0]
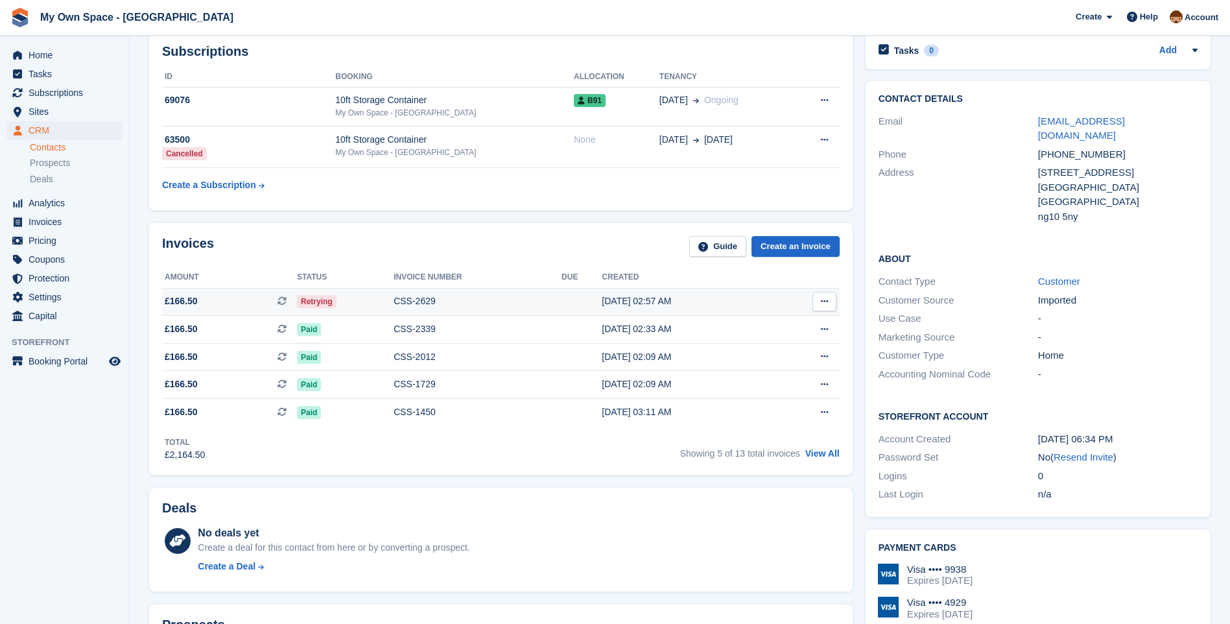
click at [425, 303] on div "CSS-2629" at bounding box center [478, 301] width 168 height 14
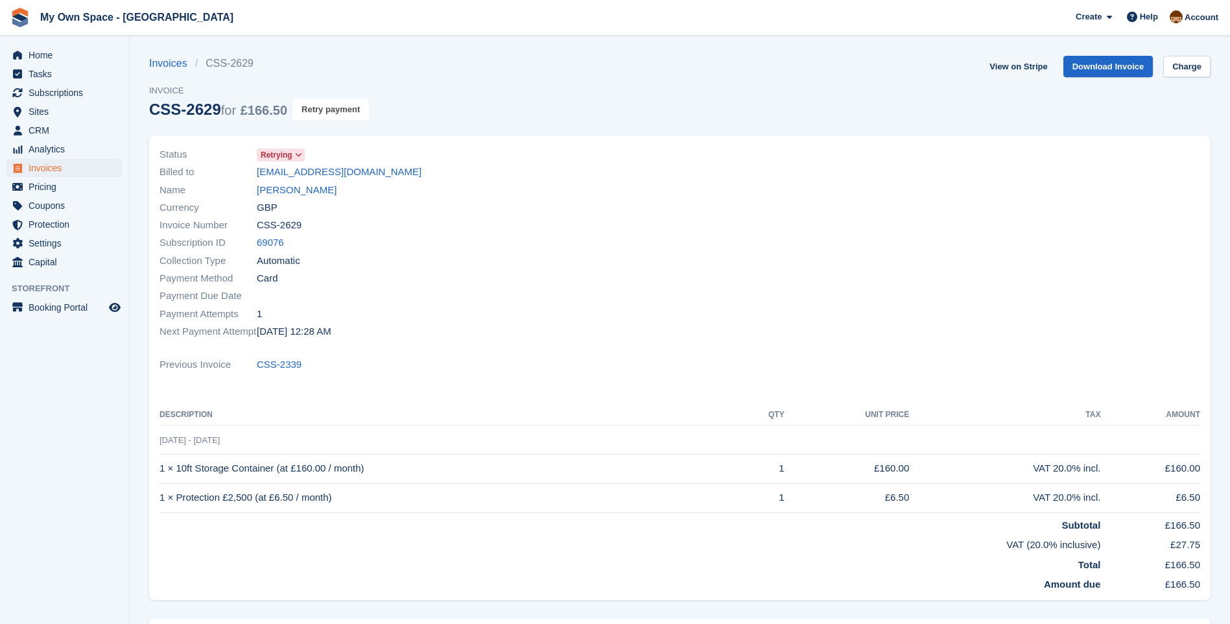
drag, startPoint x: 313, startPoint y: 110, endPoint x: 685, endPoint y: 58, distance: 375.9
click at [313, 110] on button "Retry payment" at bounding box center [330, 109] width 77 height 21
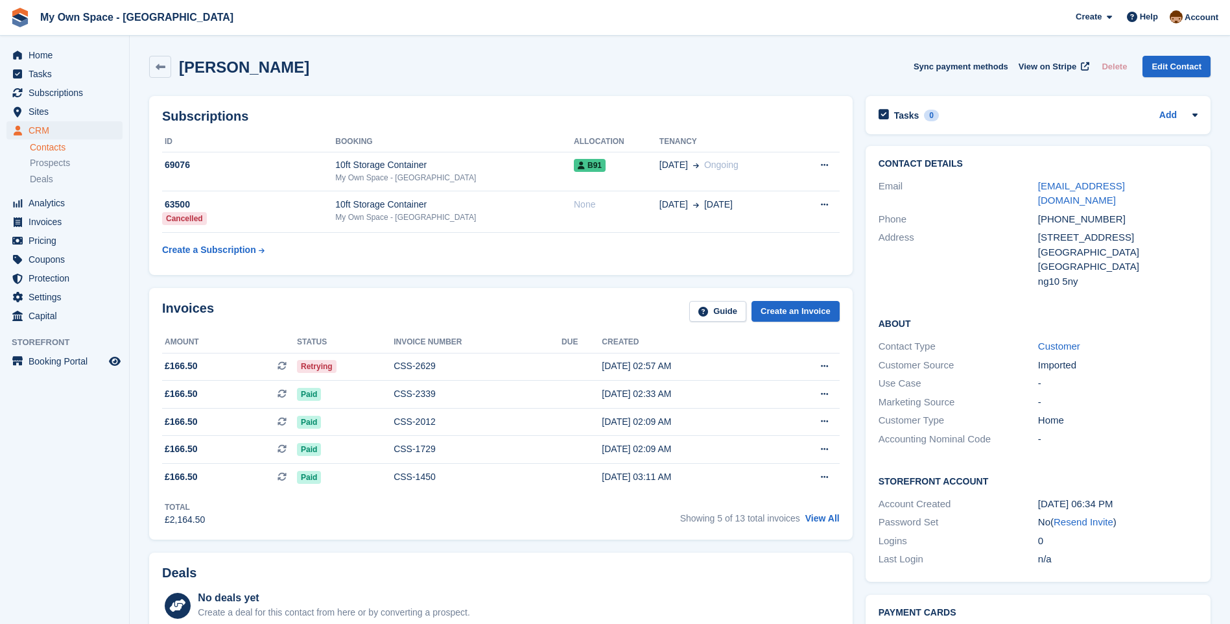
scroll to position [65, 0]
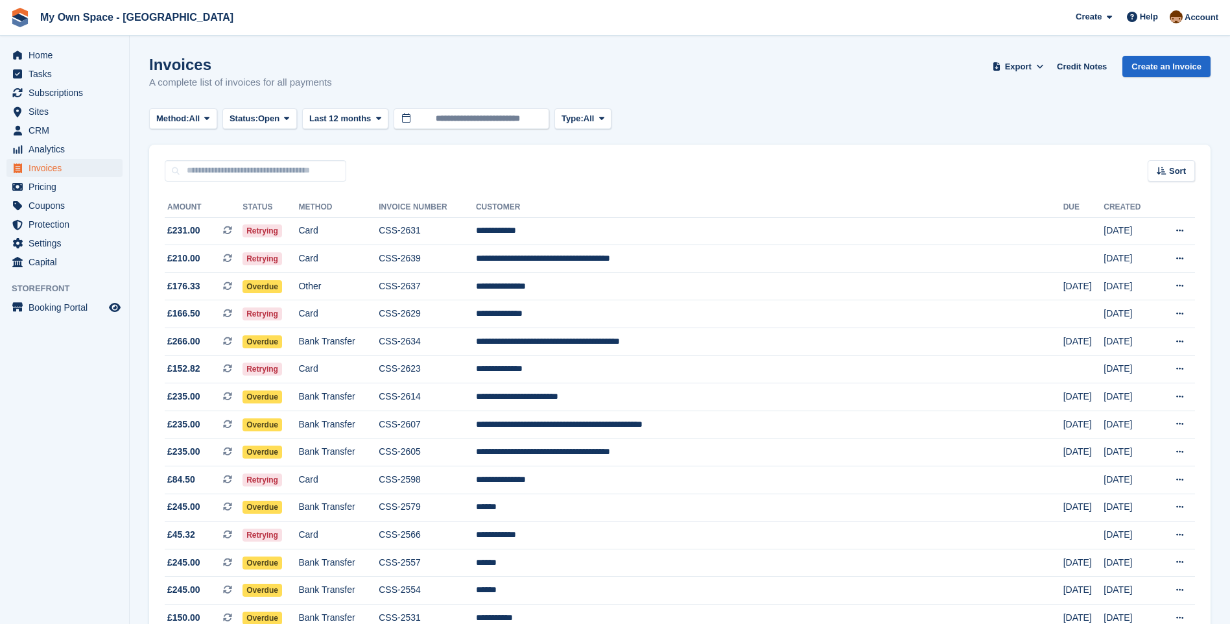
scroll to position [65, 0]
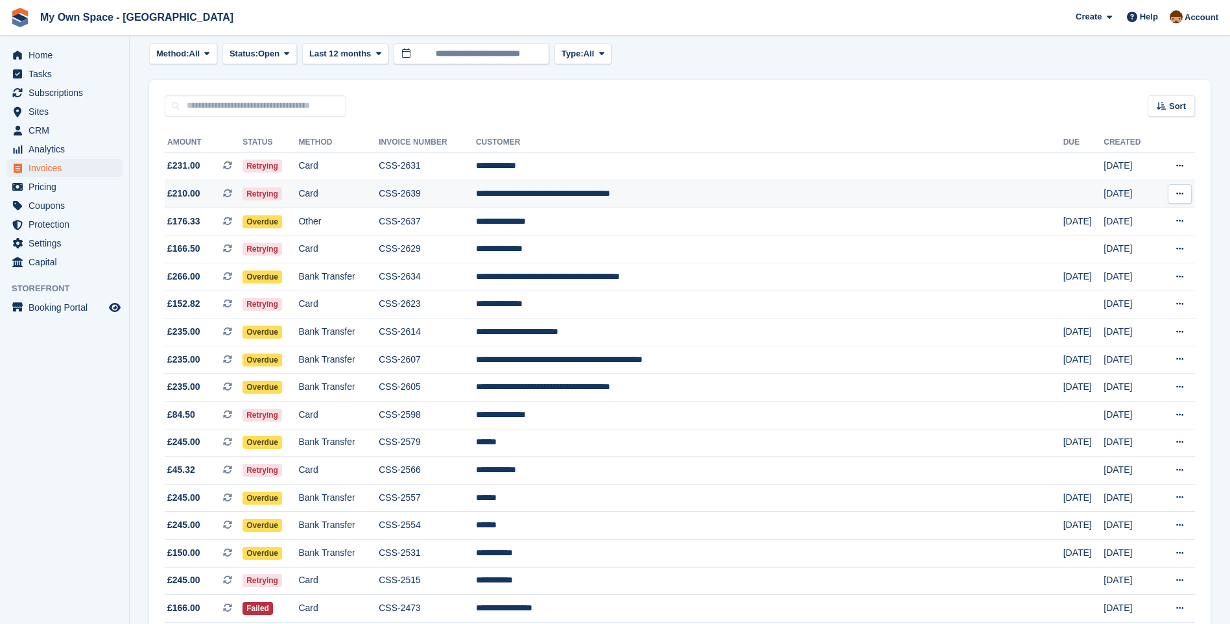
click at [456, 187] on td "CSS-2639" at bounding box center [427, 194] width 97 height 28
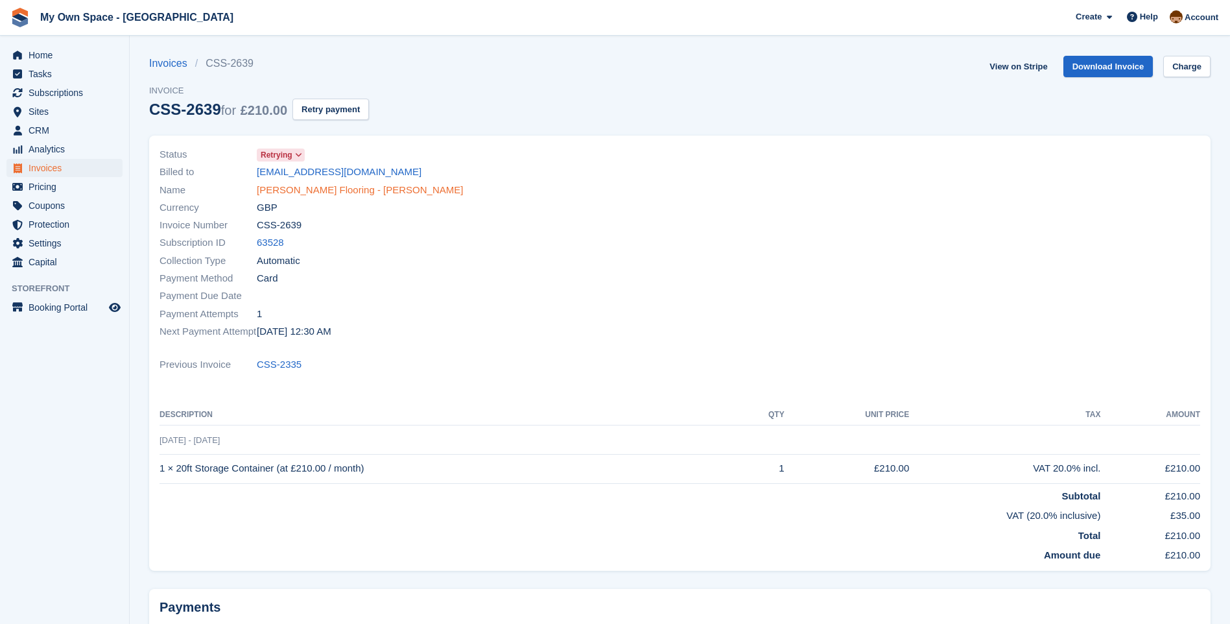
click at [322, 185] on link "[PERSON_NAME] Flooring - [PERSON_NAME]" at bounding box center [360, 190] width 206 height 15
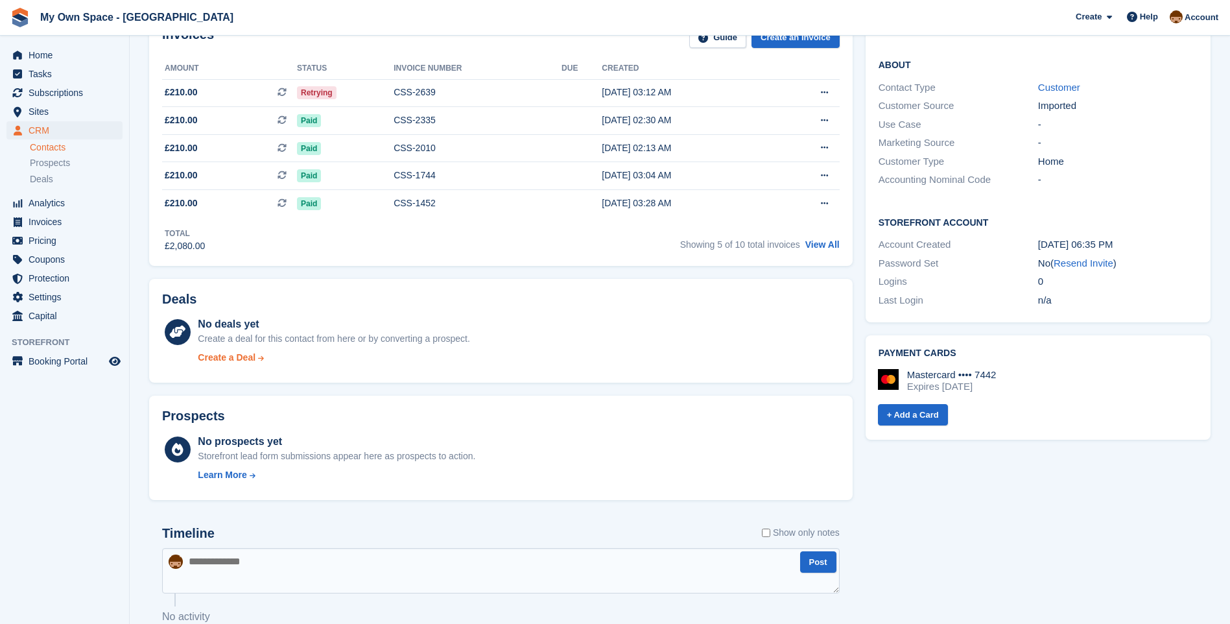
scroll to position [126, 0]
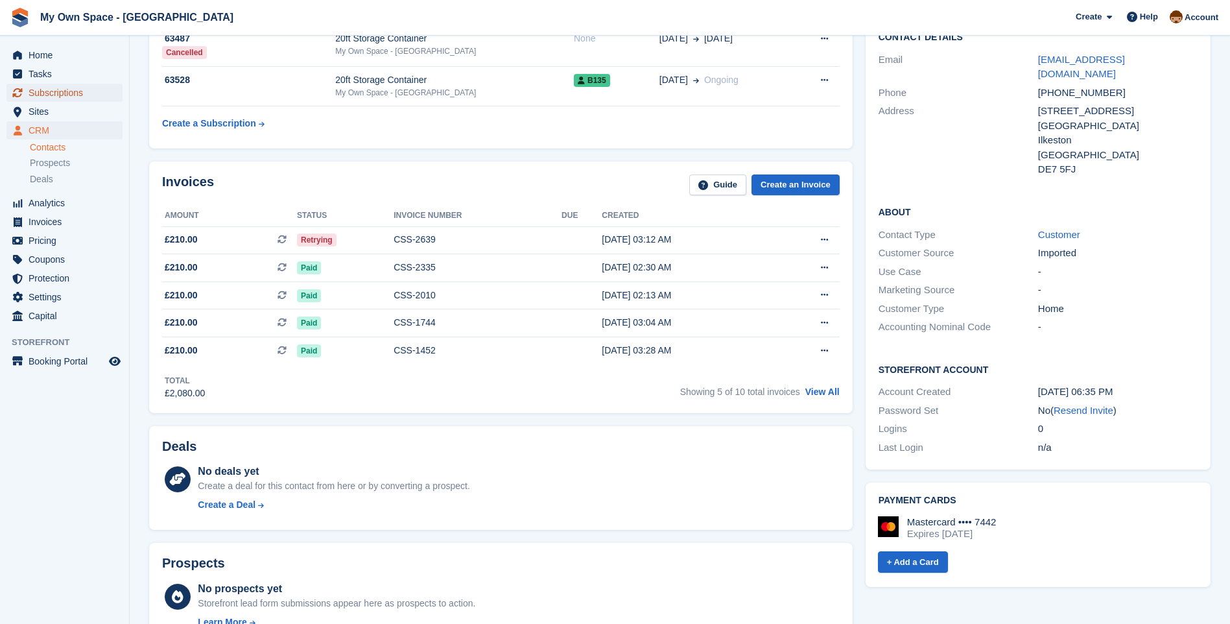
click at [69, 89] on span "Subscriptions" at bounding box center [68, 93] width 78 height 18
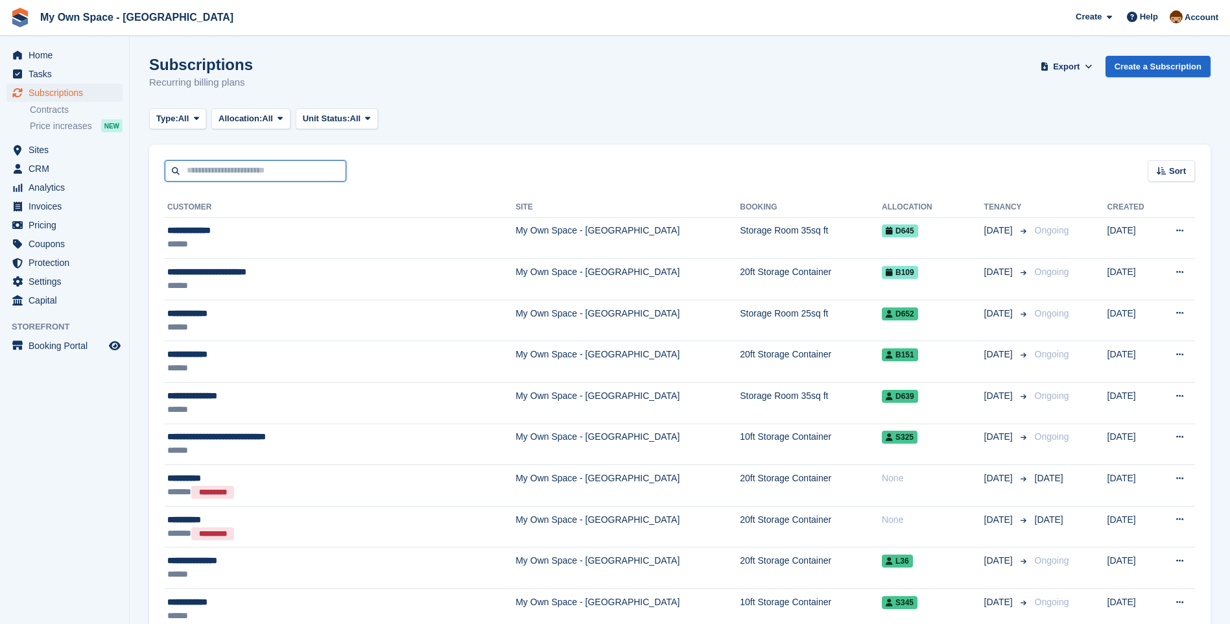
click at [254, 172] on input "text" at bounding box center [256, 170] width 182 height 21
type input "****"
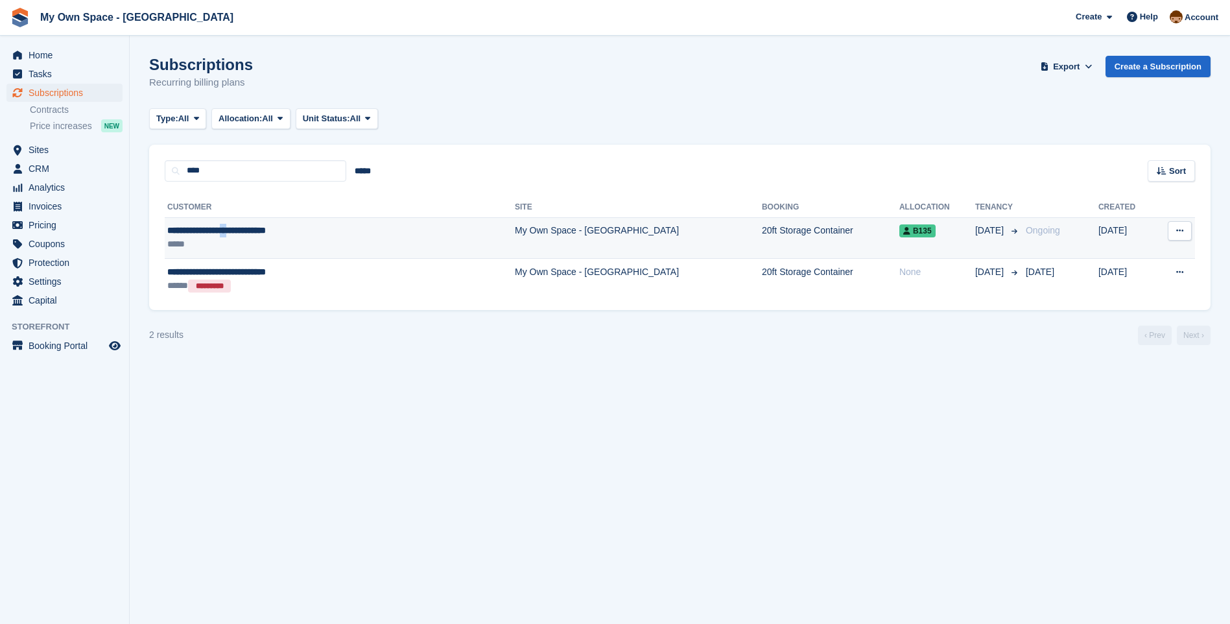
click at [236, 228] on span "**********" at bounding box center [216, 230] width 99 height 9
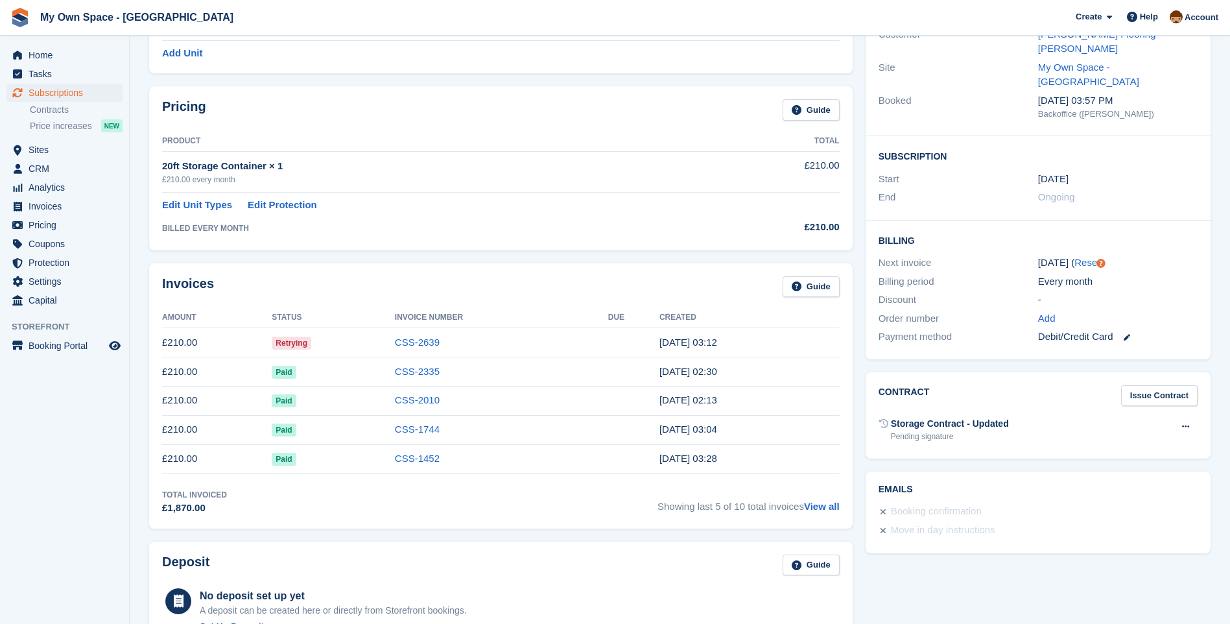
scroll to position [150, 0]
click at [432, 348] on link "CSS-2639" at bounding box center [417, 343] width 45 height 11
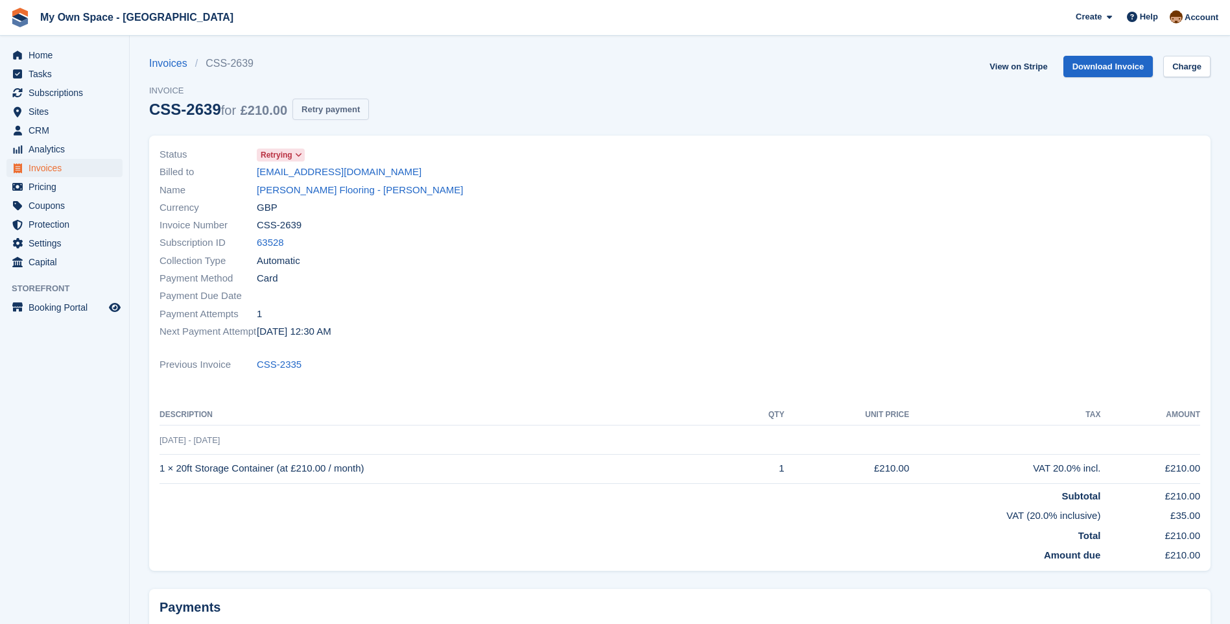
click at [322, 115] on button "Retry payment" at bounding box center [330, 109] width 77 height 21
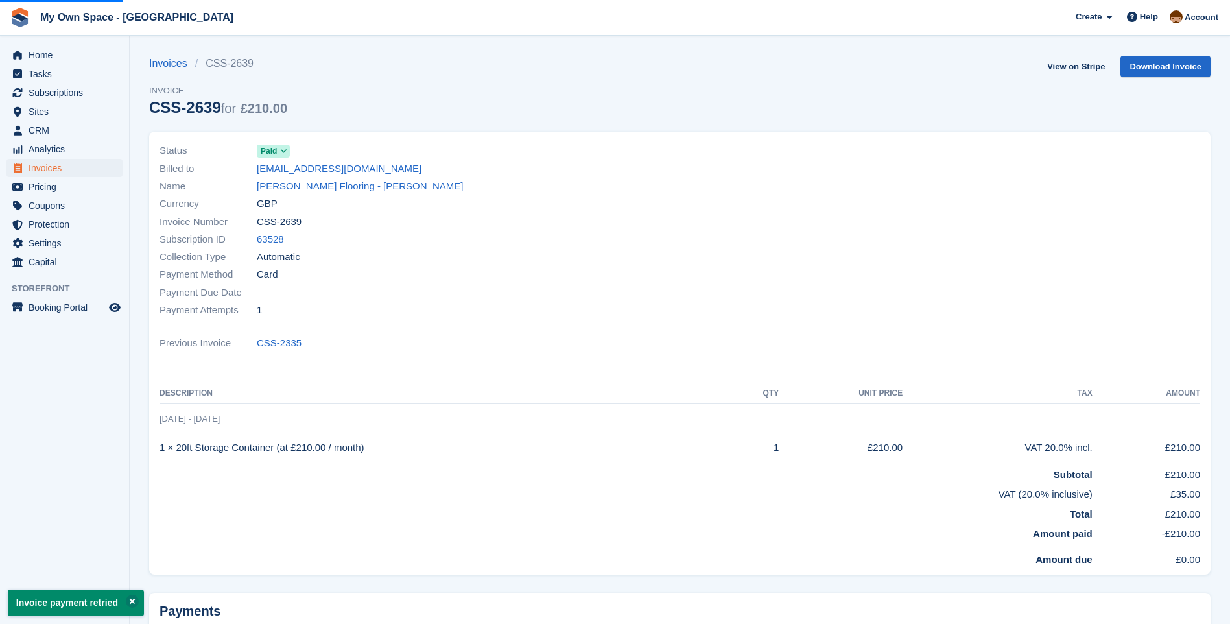
scroll to position [251, 0]
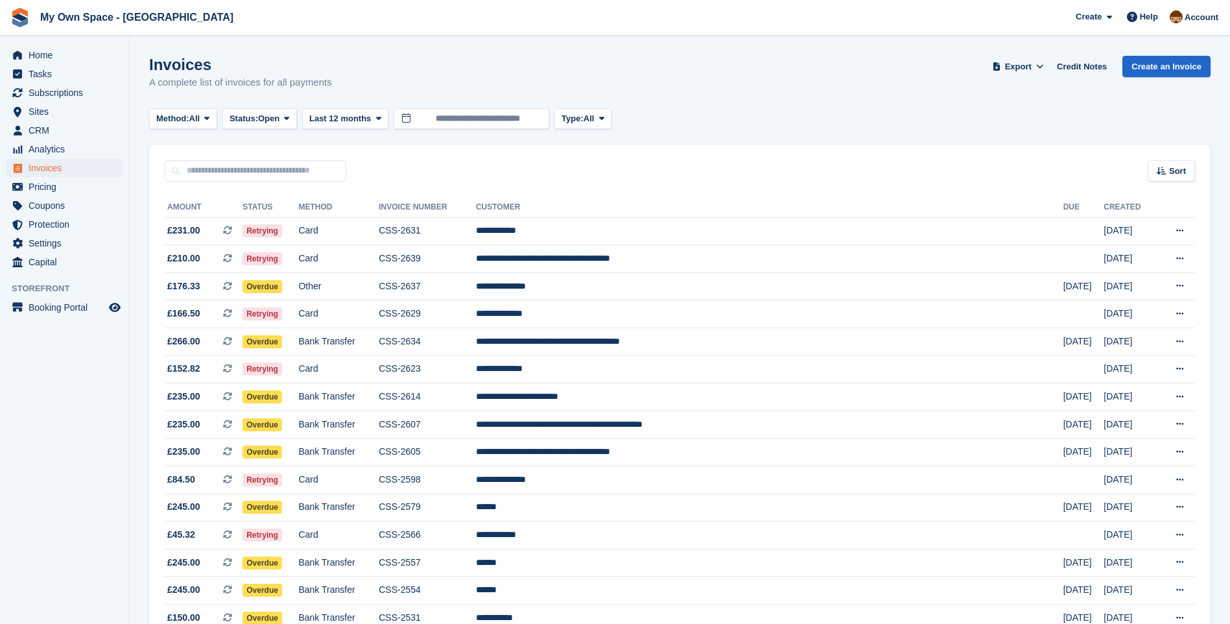
scroll to position [65, 0]
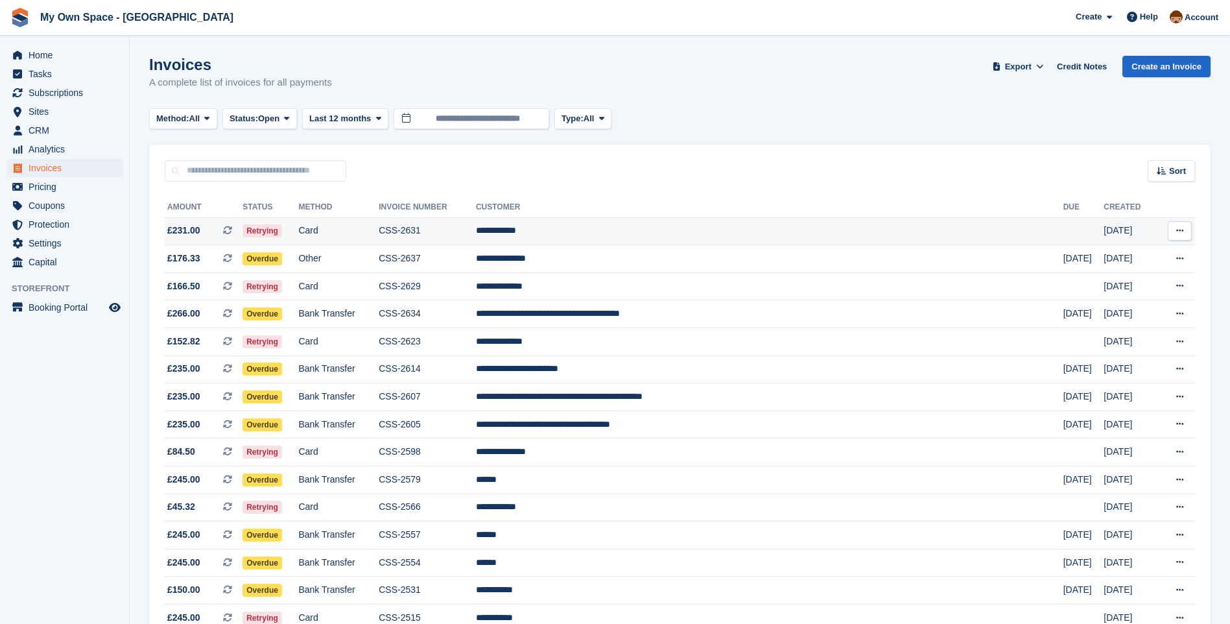
scroll to position [65, 0]
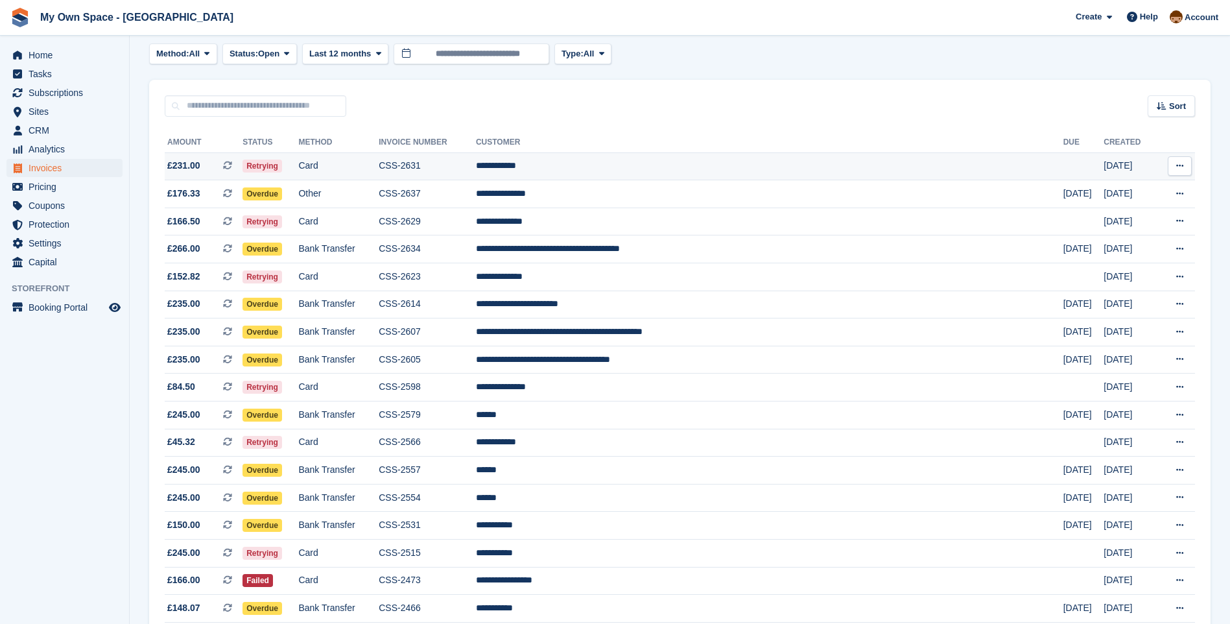
click at [449, 171] on tr "**********" at bounding box center [680, 166] width 1030 height 28
click at [471, 169] on td "CSS-2631" at bounding box center [427, 166] width 97 height 28
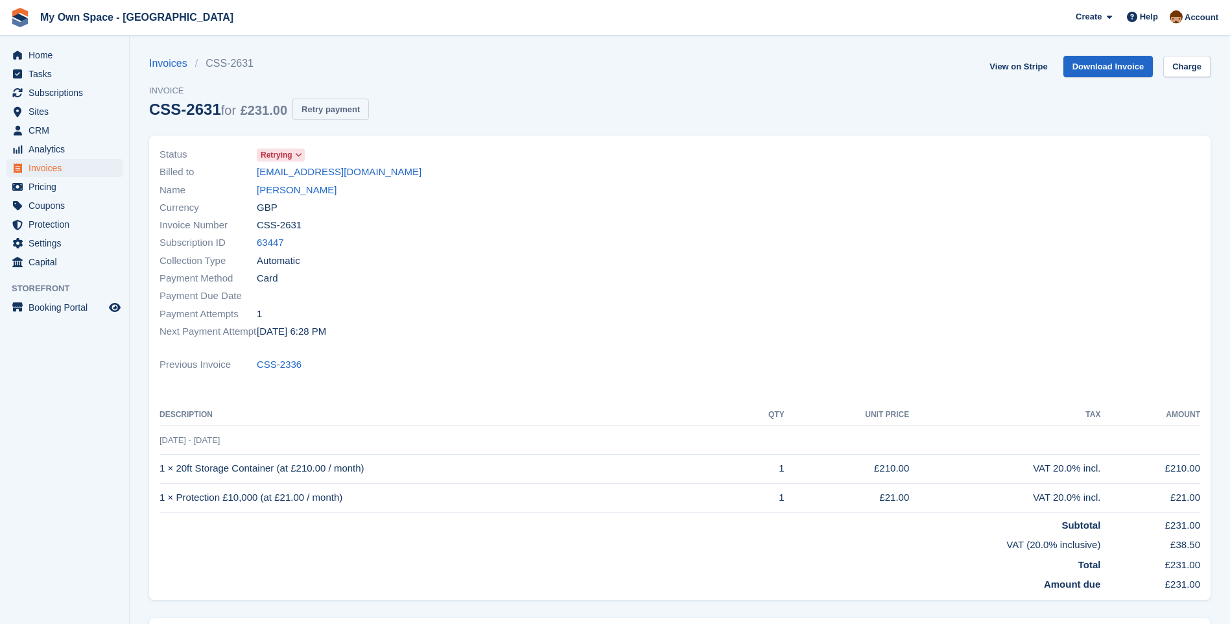
click at [316, 113] on button "Retry payment" at bounding box center [330, 109] width 77 height 21
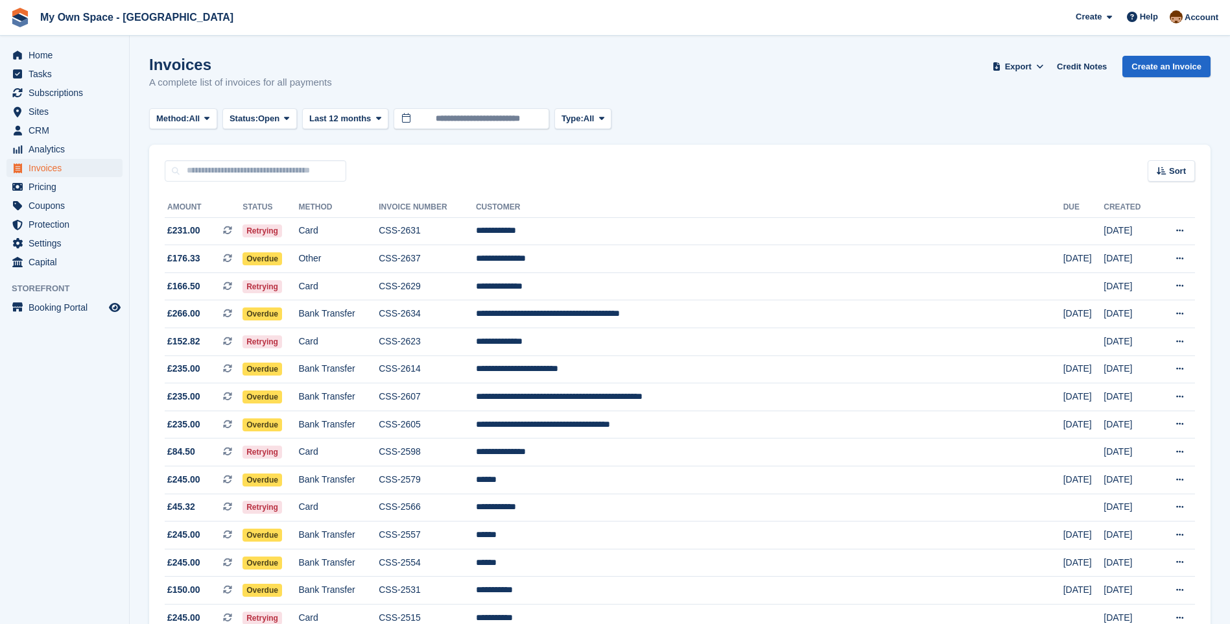
scroll to position [65, 0]
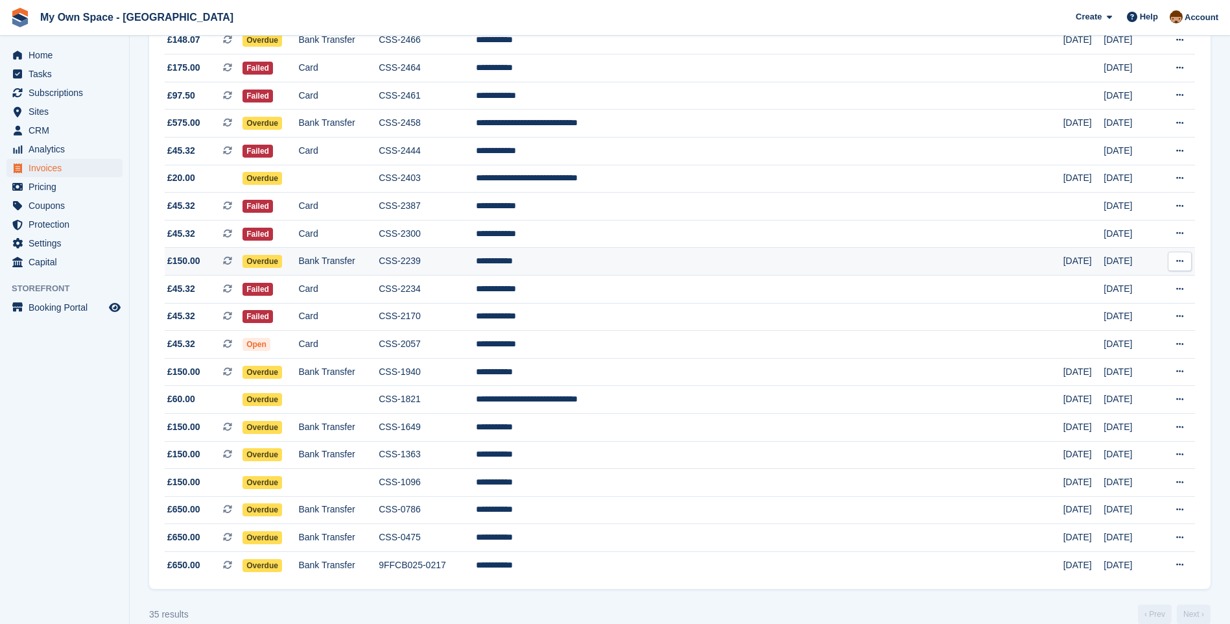
scroll to position [624, 0]
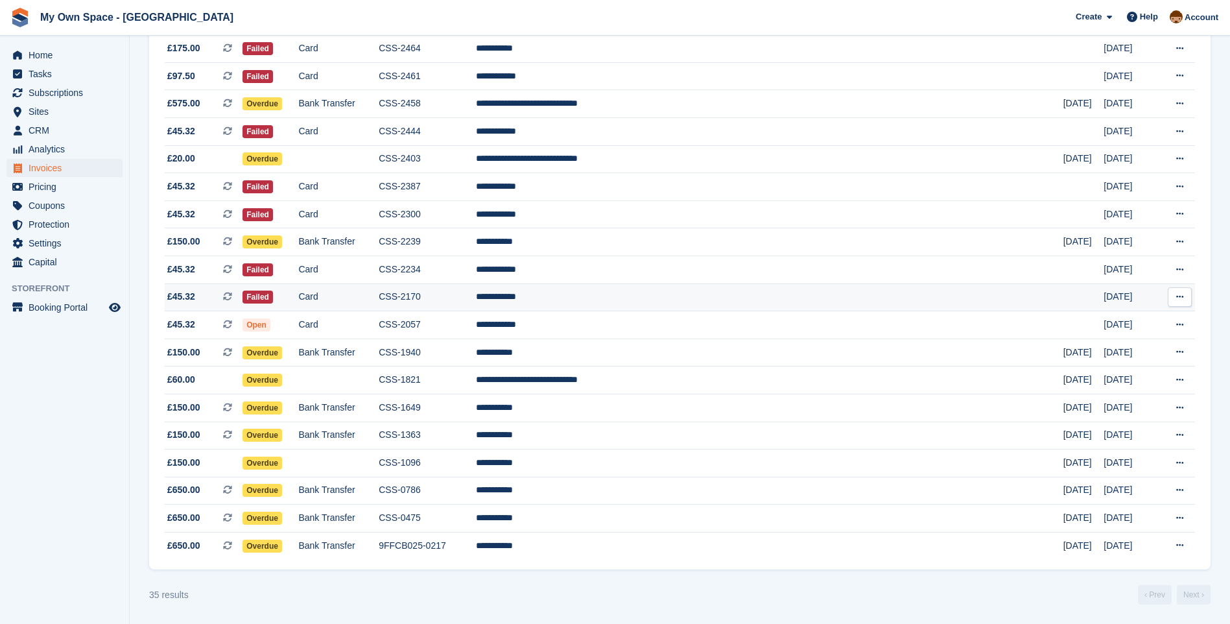
click at [298, 299] on td "Failed" at bounding box center [271, 297] width 56 height 28
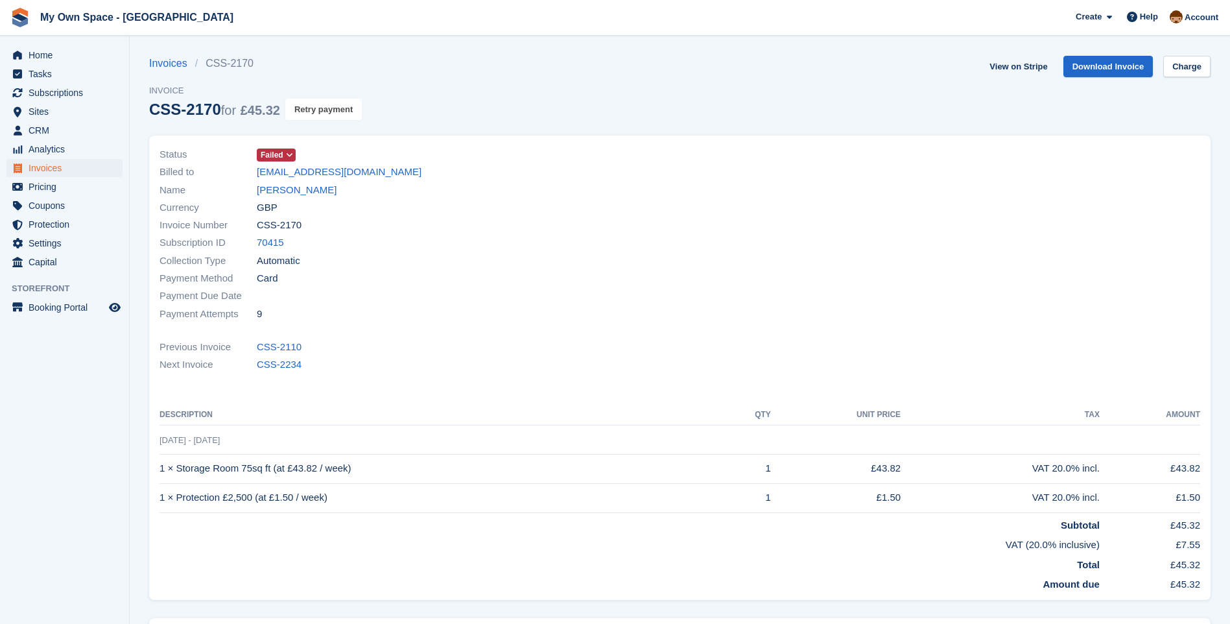
drag, startPoint x: 321, startPoint y: 111, endPoint x: 685, endPoint y: 54, distance: 368.2
click at [322, 111] on button "Retry payment" at bounding box center [323, 109] width 77 height 21
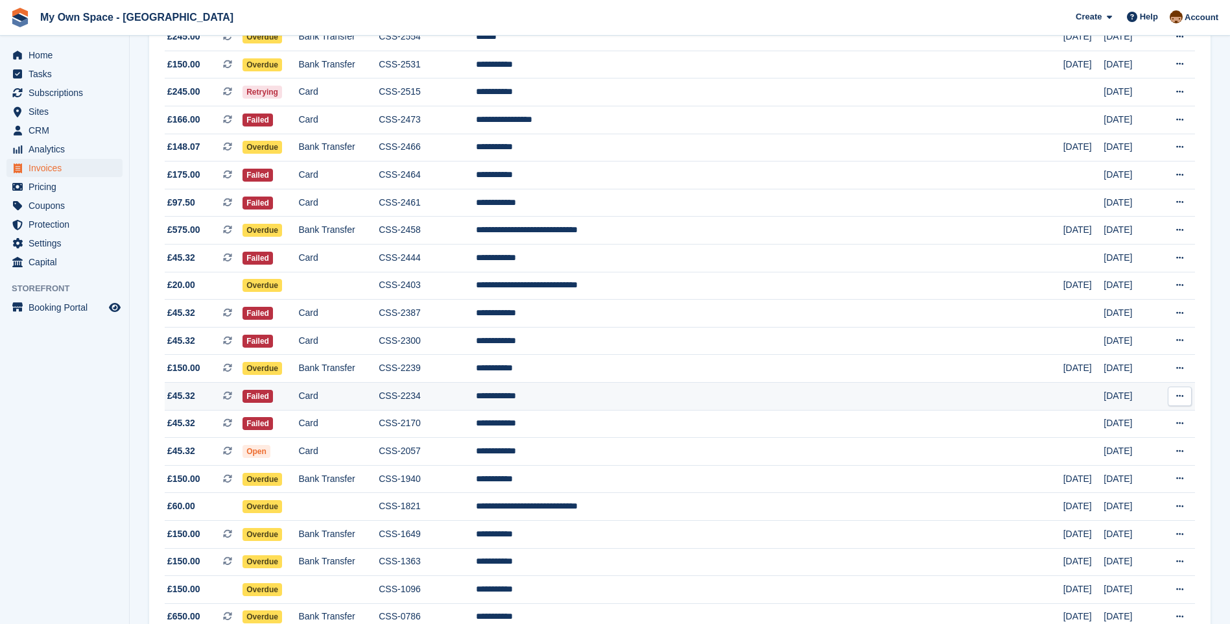
scroll to position [495, 0]
